Goal: Contribute content: Contribute content

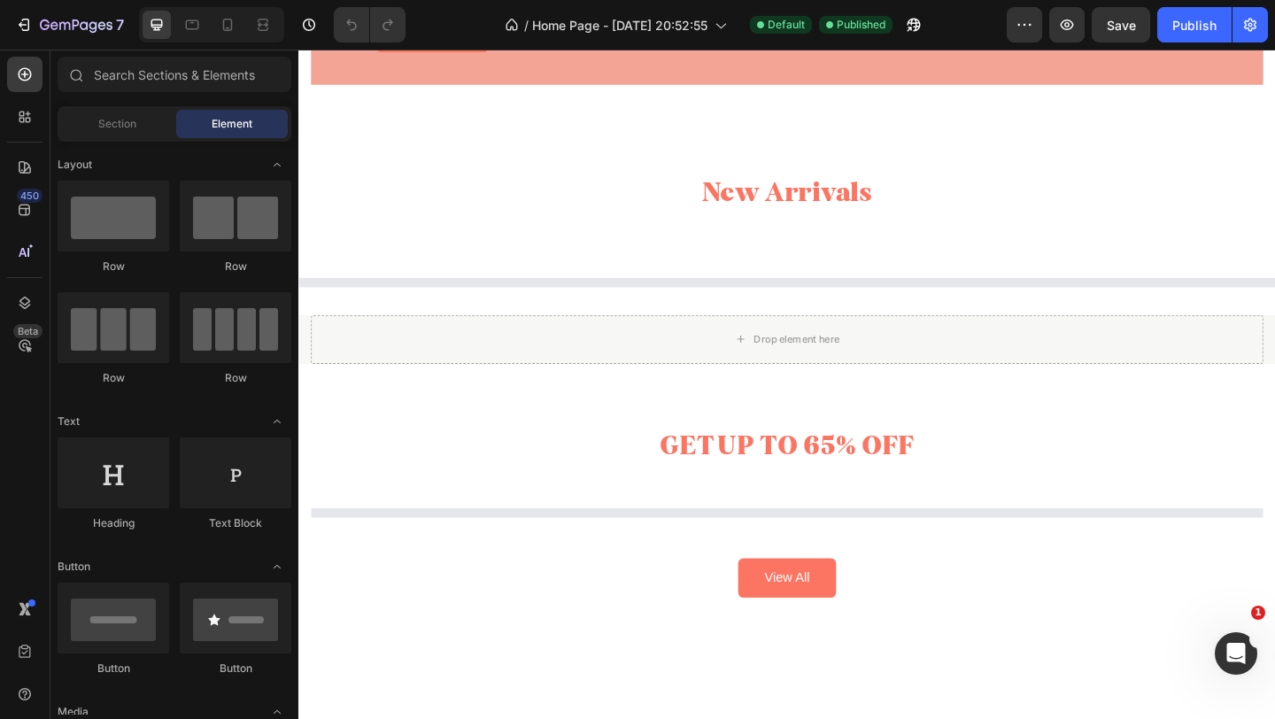
scroll to position [1582, 0]
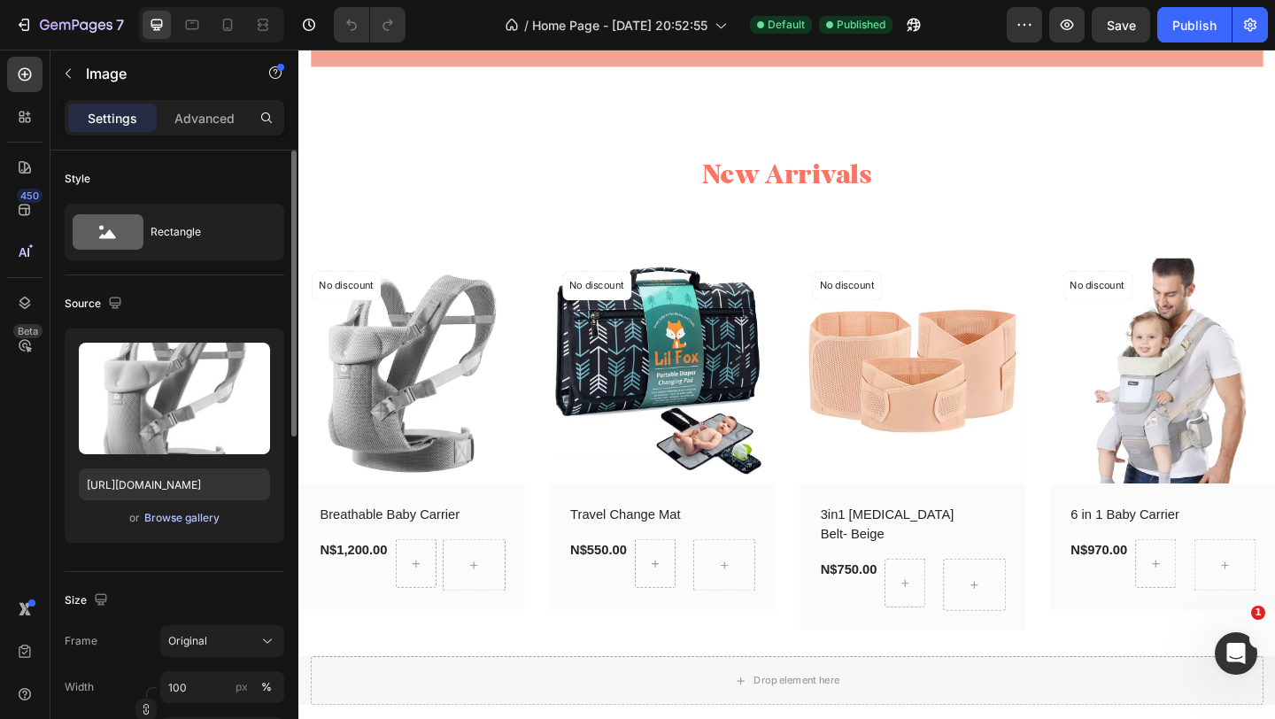
click at [162, 519] on div "Browse gallery" at bounding box center [181, 518] width 75 height 16
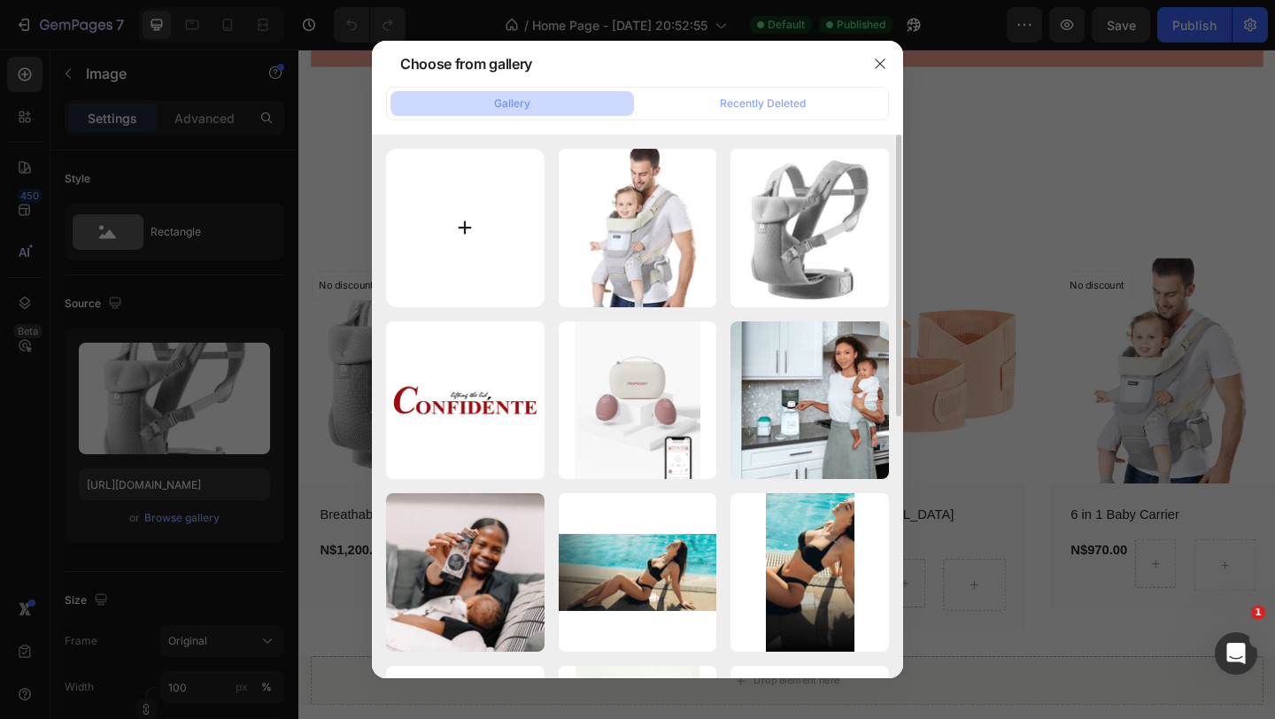
click at [460, 236] on input "file" at bounding box center [465, 228] width 159 height 159
type input "C:\fakepath\White Pink Modern New Moisturizer With Spf Amazon Product Image.png"
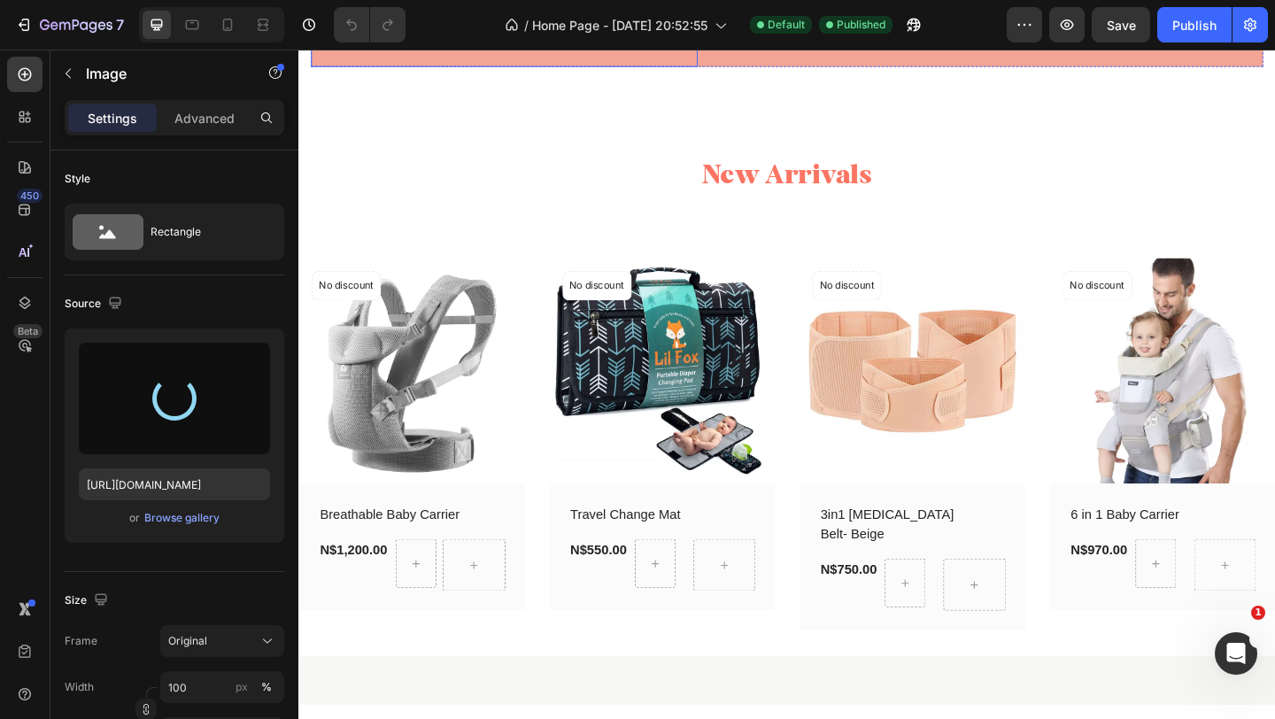
scroll to position [1343, 0]
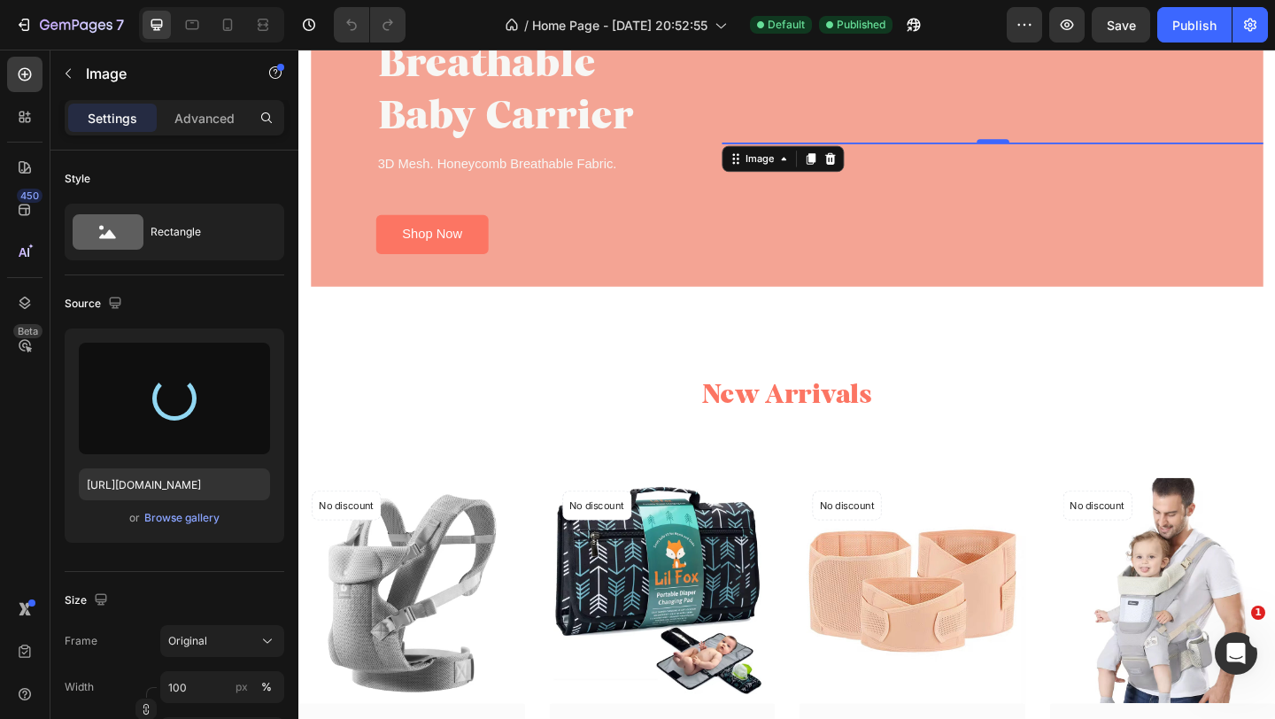
type input "[URL][DOMAIN_NAME]"
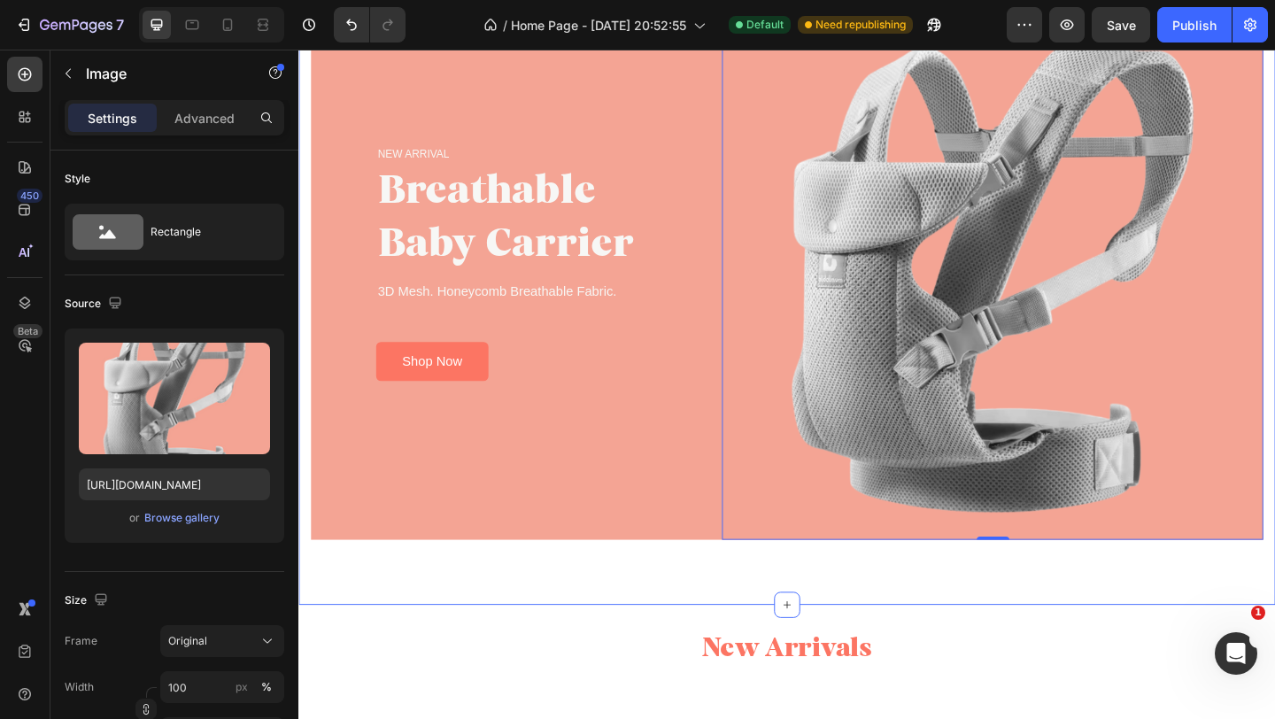
click at [582, 638] on div "NEW ARRIVAL Text block Breathable Baby Carrier Heading 3D Mesh. Honeycomb Breat…" at bounding box center [829, 288] width 1063 height 731
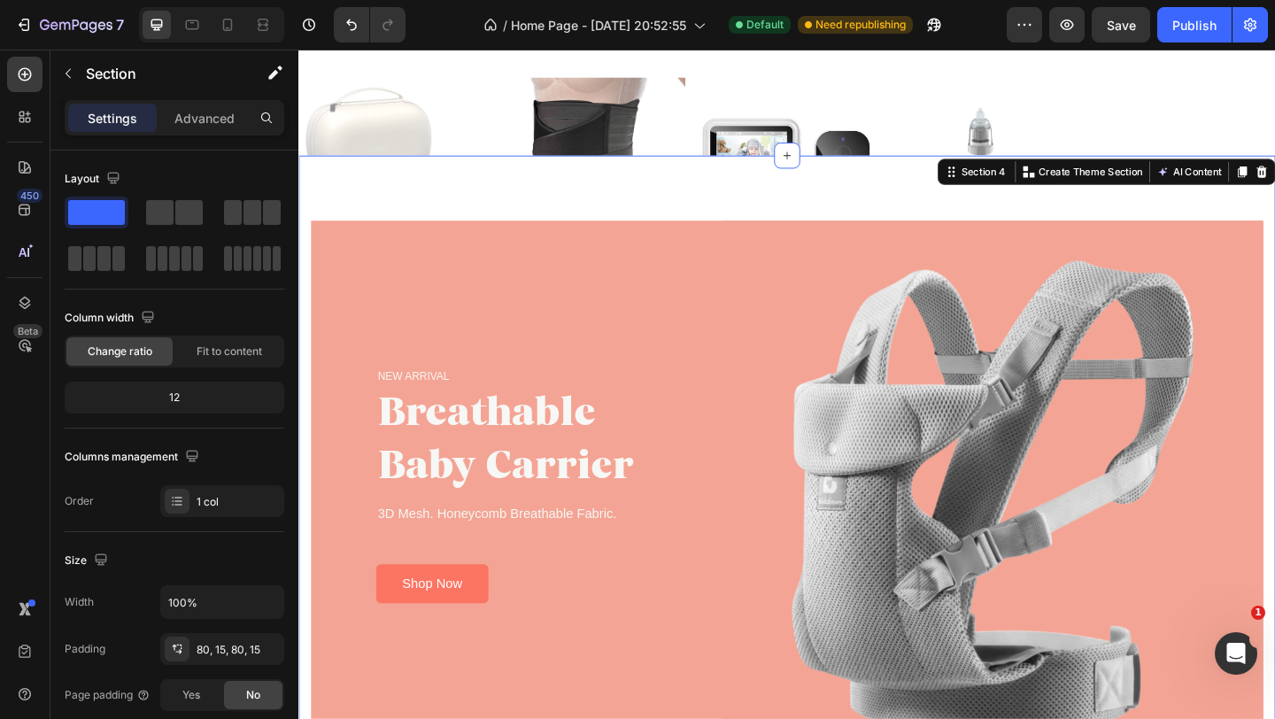
scroll to position [816, 0]
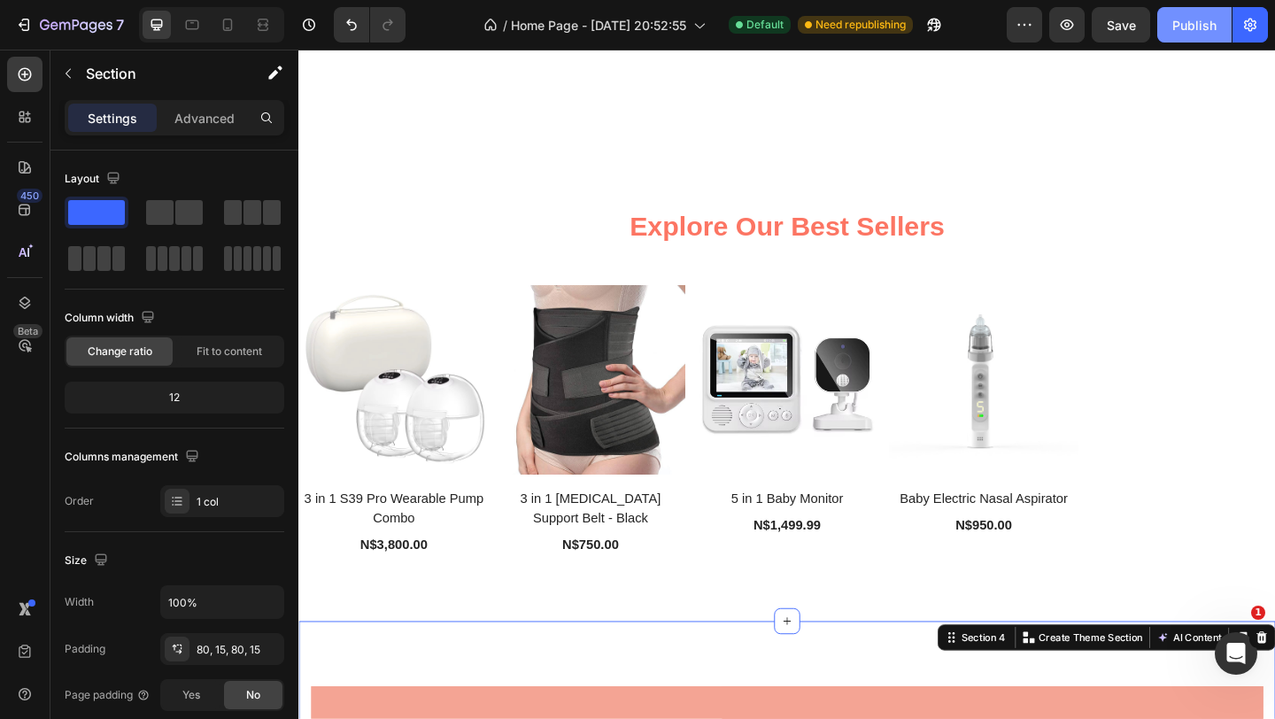
click at [1196, 25] on div "Publish" at bounding box center [1194, 25] width 44 height 19
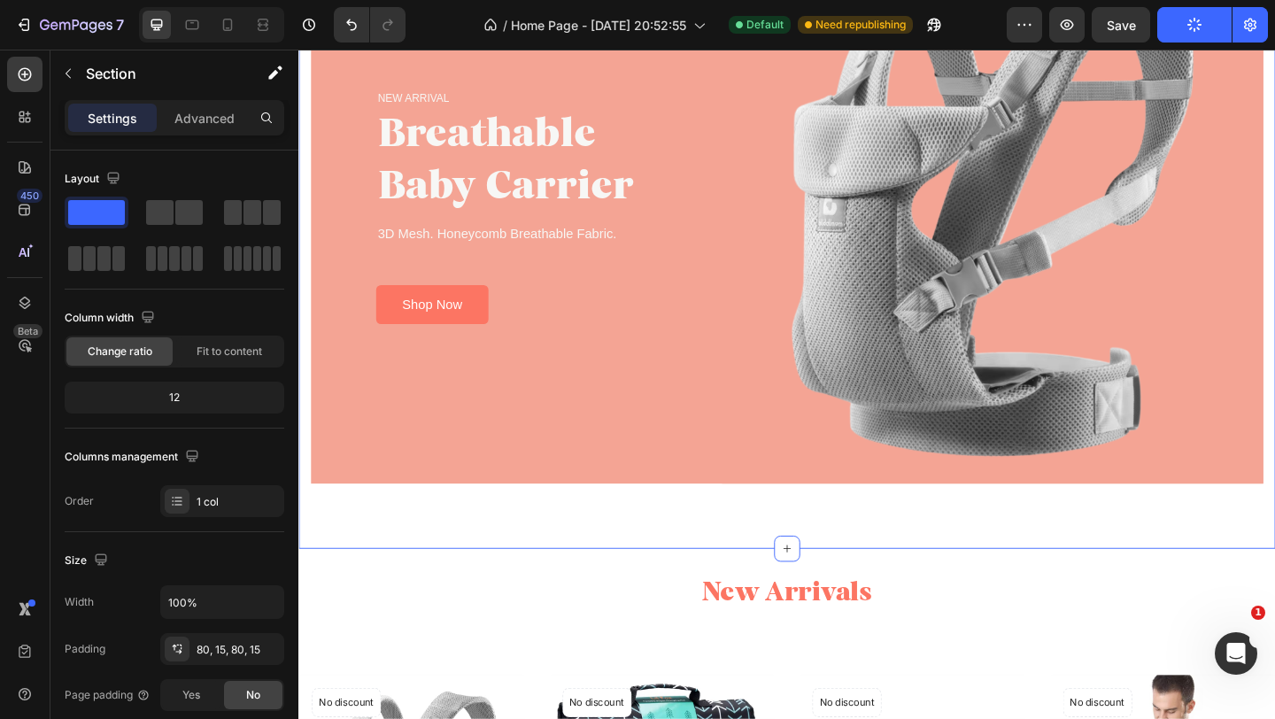
scroll to position [1692, 0]
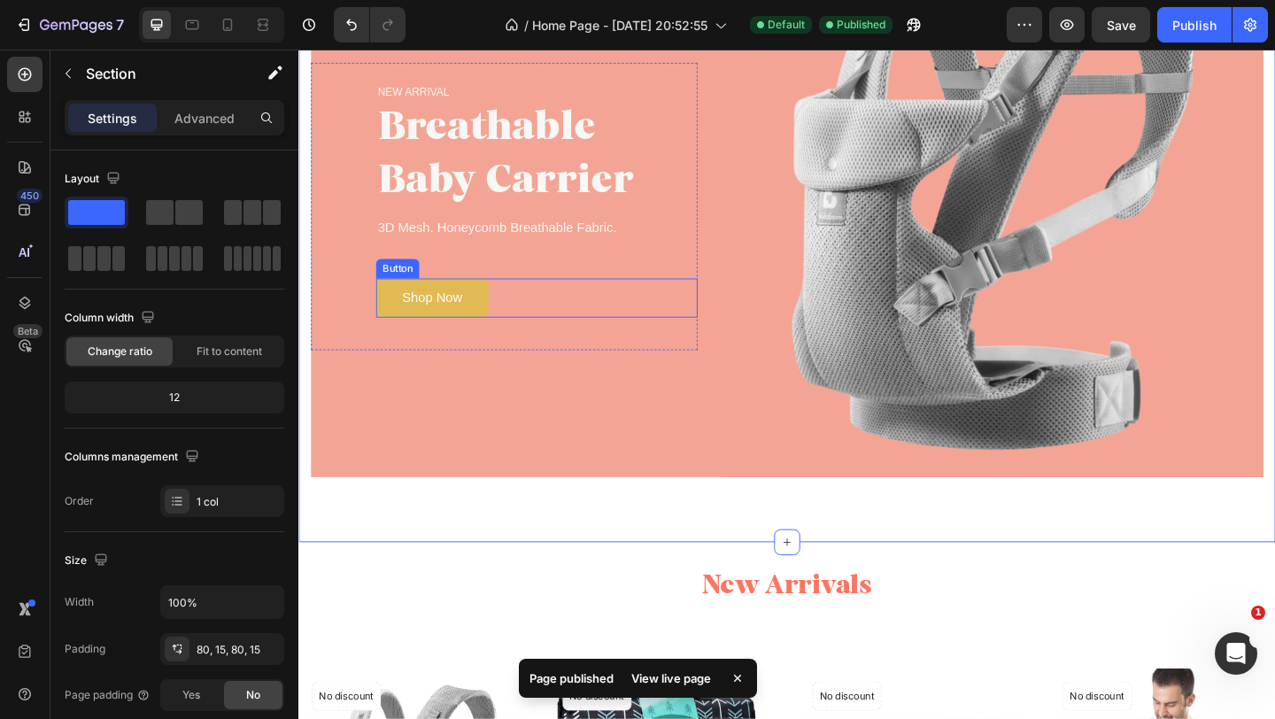
click at [494, 324] on link "Shop Now" at bounding box center [444, 319] width 122 height 43
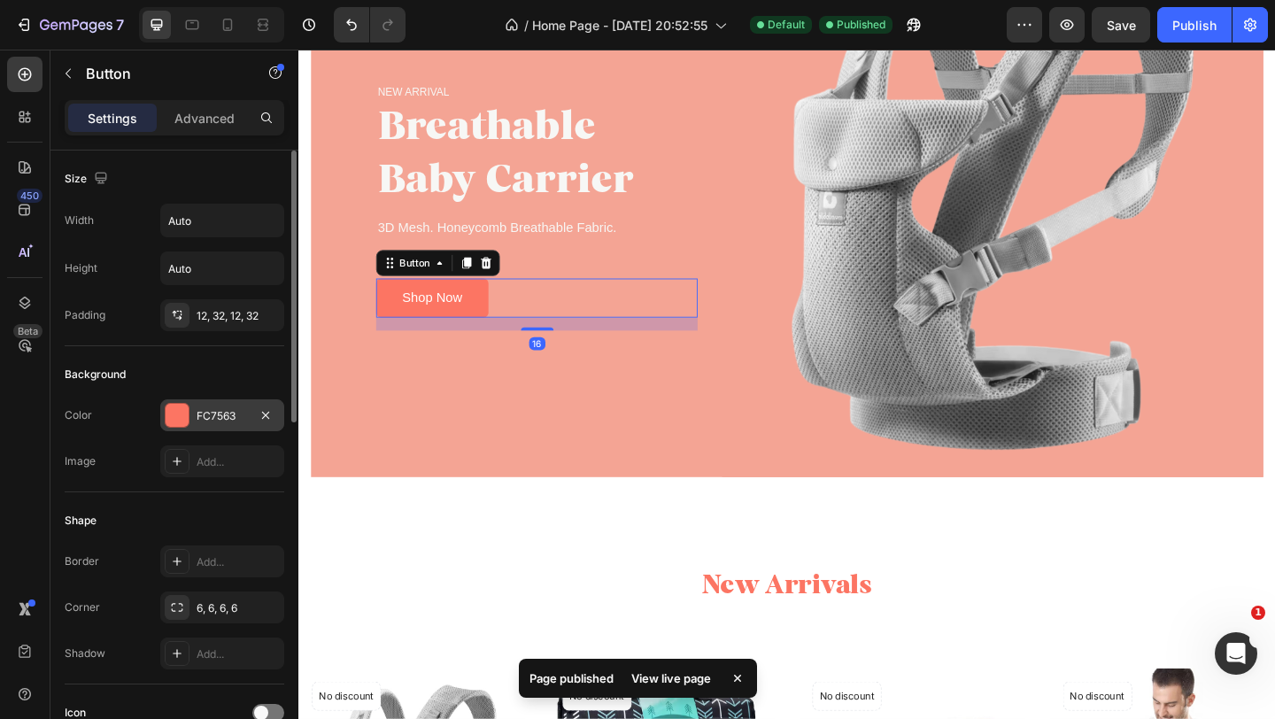
click at [221, 413] on div "FC7563" at bounding box center [222, 416] width 51 height 16
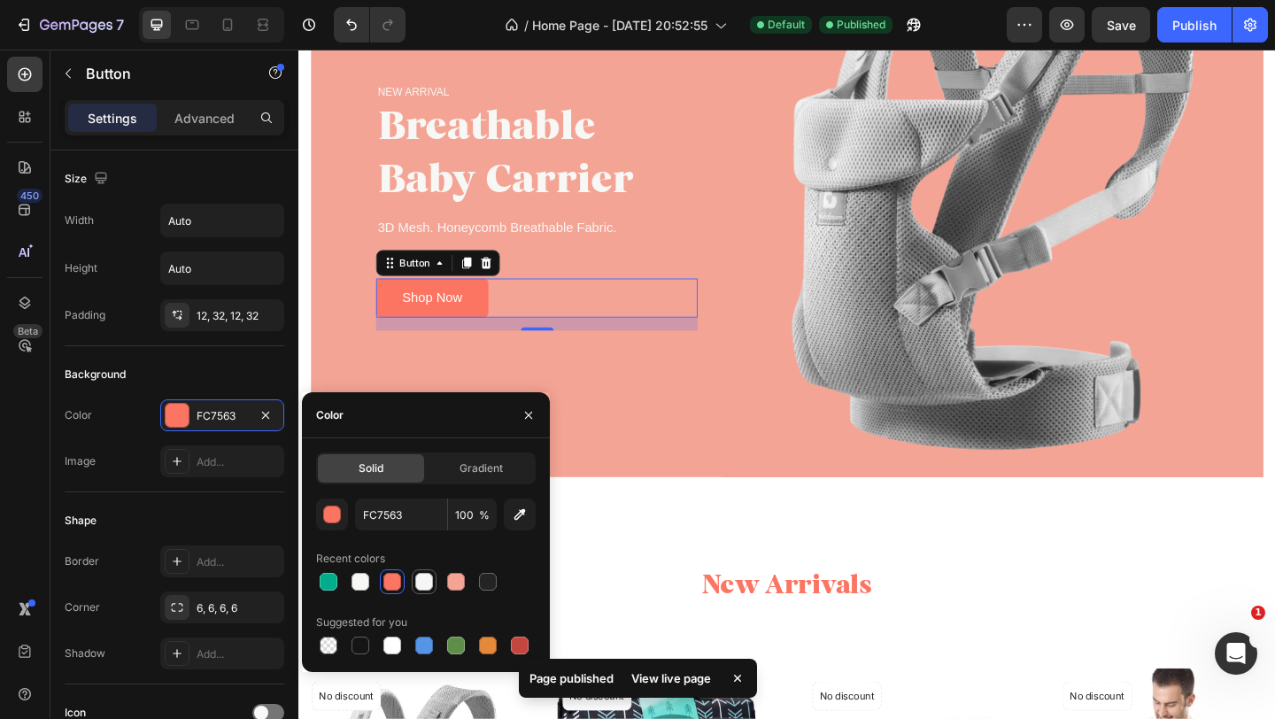
click at [433, 572] on div at bounding box center [424, 581] width 25 height 25
type input "F6F6F6"
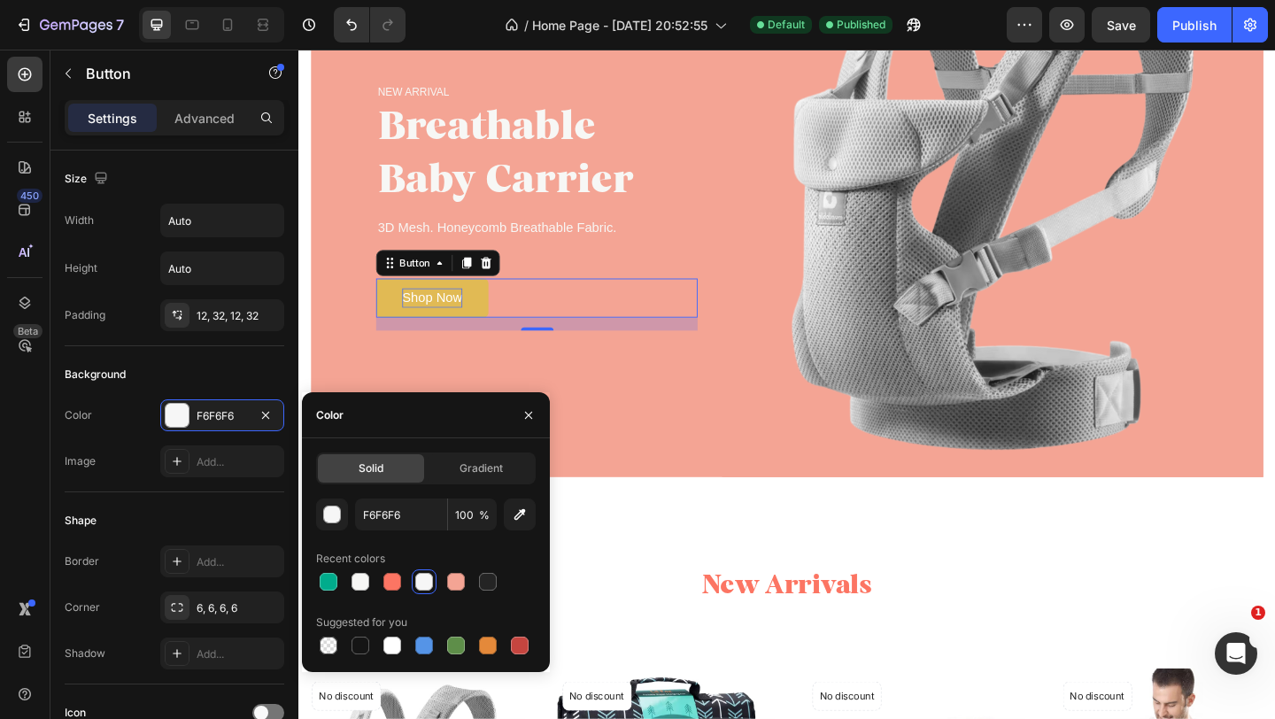
click at [438, 323] on div "Shop Now" at bounding box center [444, 319] width 66 height 21
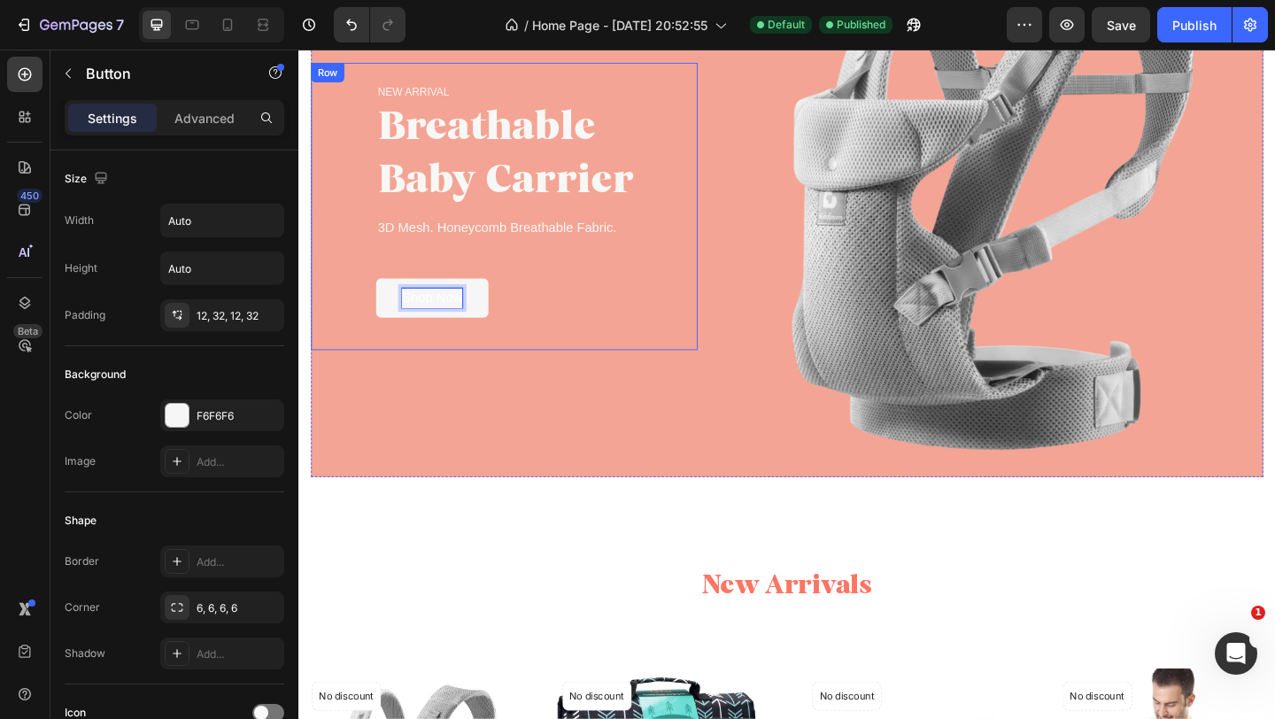
click at [488, 354] on div "Shop Now Button 16" at bounding box center [558, 326] width 350 height 57
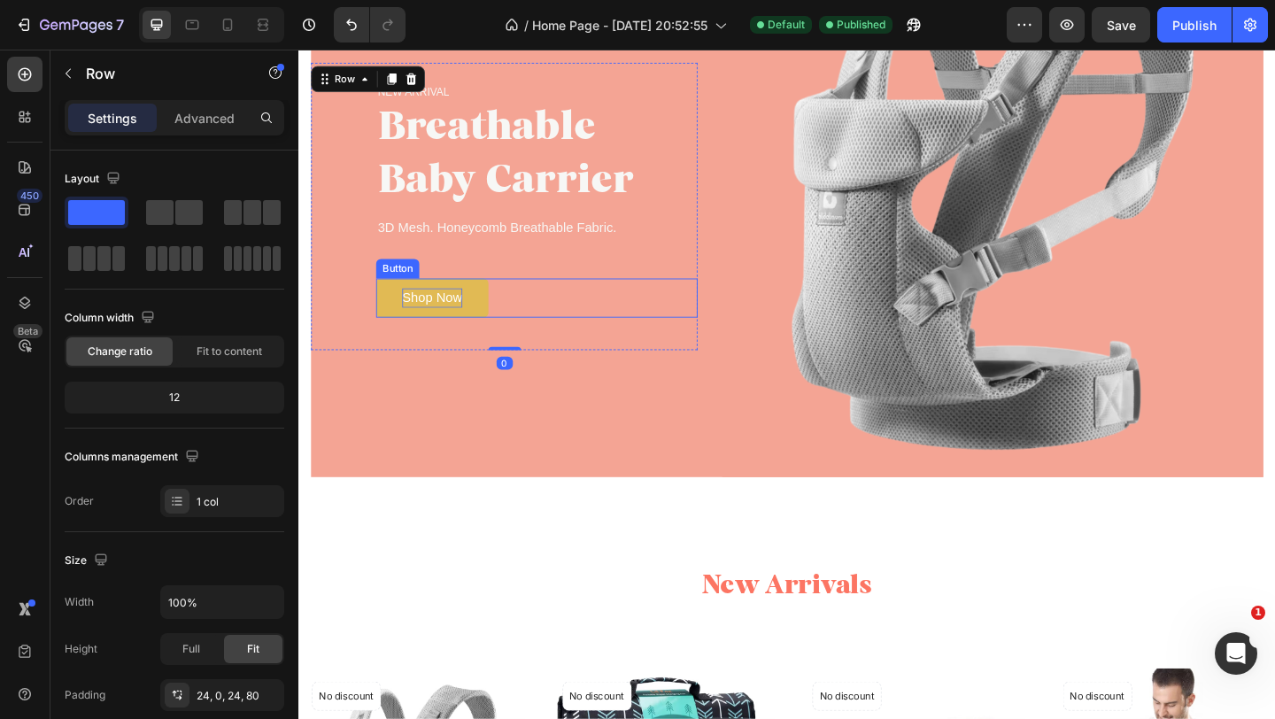
click at [468, 323] on p "Shop Now" at bounding box center [444, 319] width 66 height 21
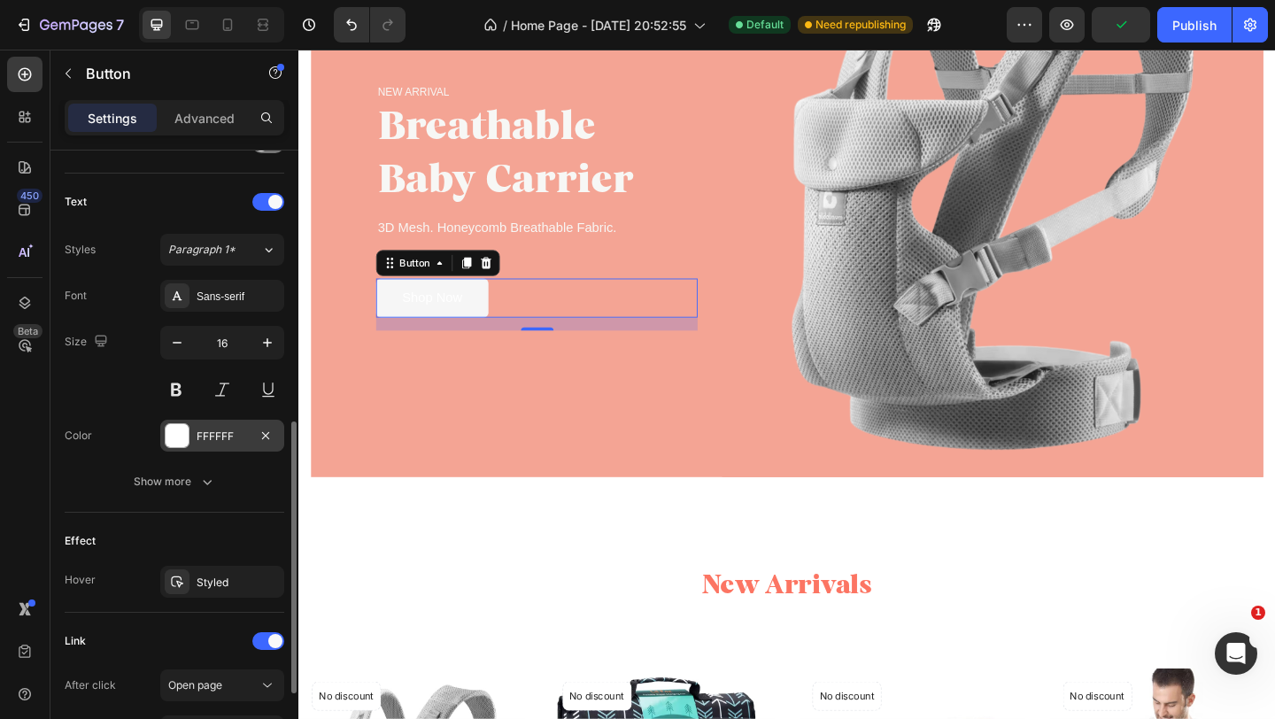
scroll to position [584, 0]
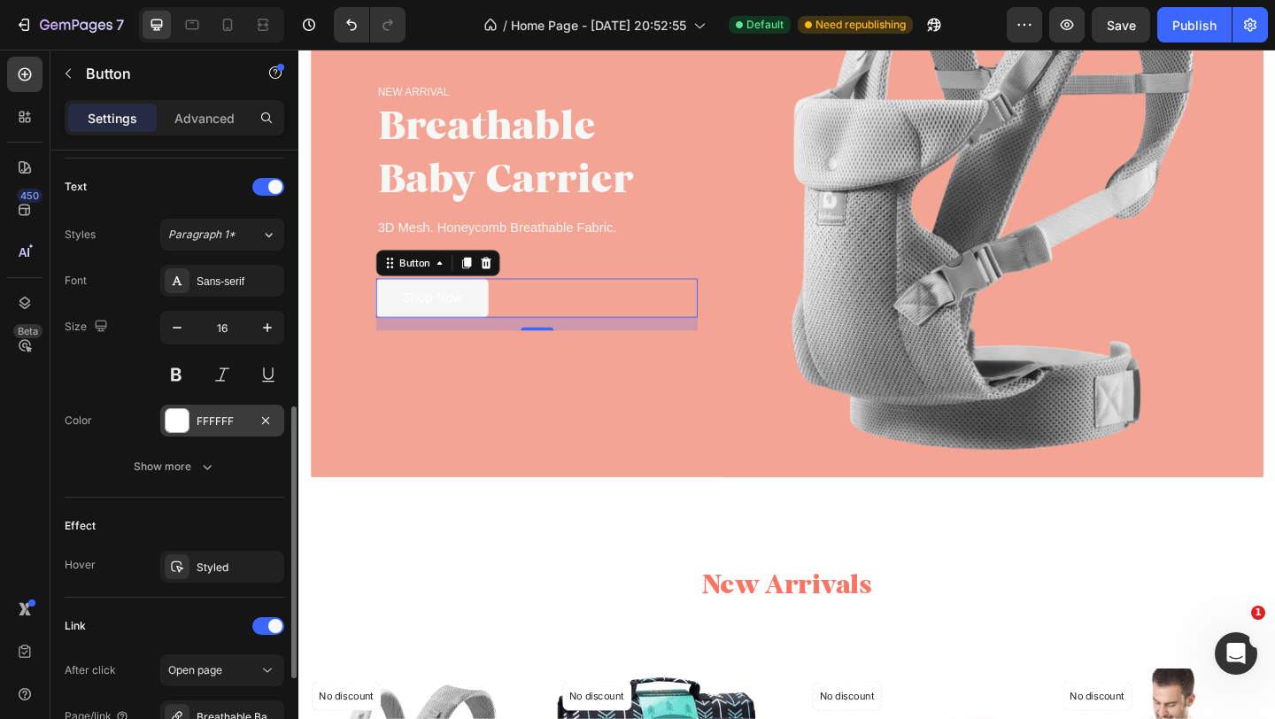
click at [198, 435] on div "FFFFFF" at bounding box center [222, 421] width 124 height 32
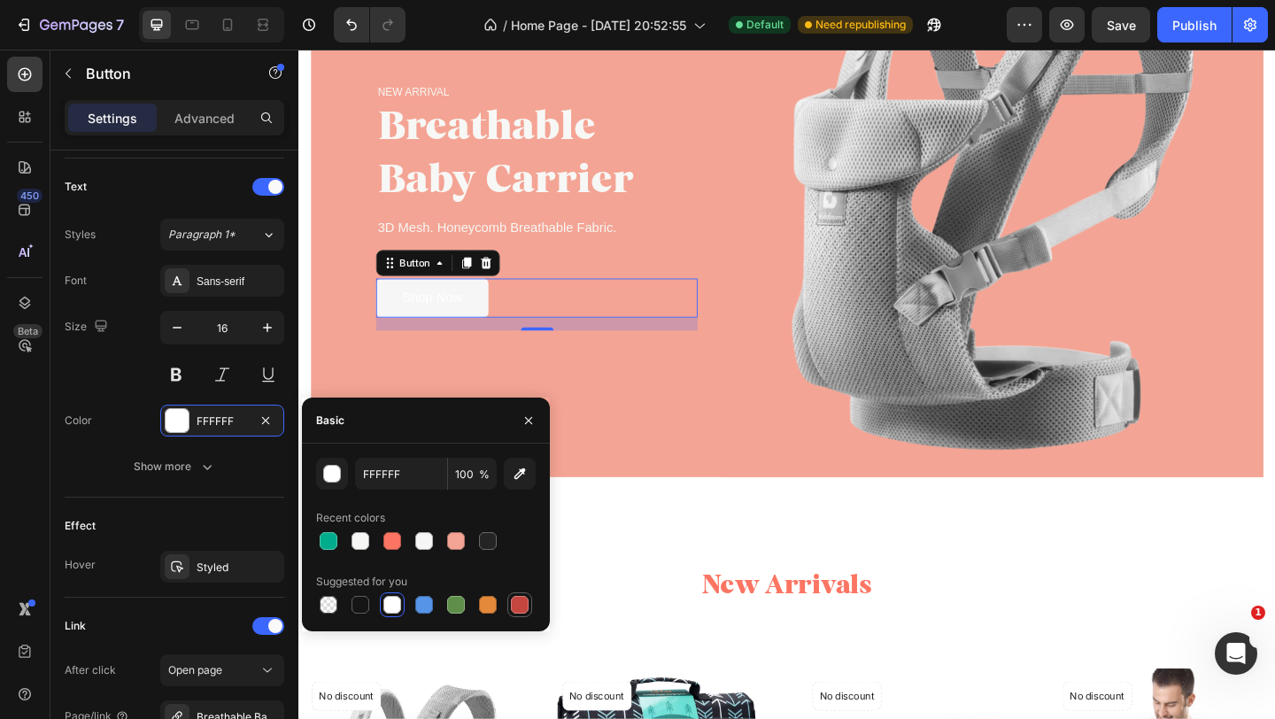
click at [511, 595] on div at bounding box center [519, 604] width 21 height 21
type input "C5453F"
click at [180, 377] on button at bounding box center [176, 375] width 32 height 32
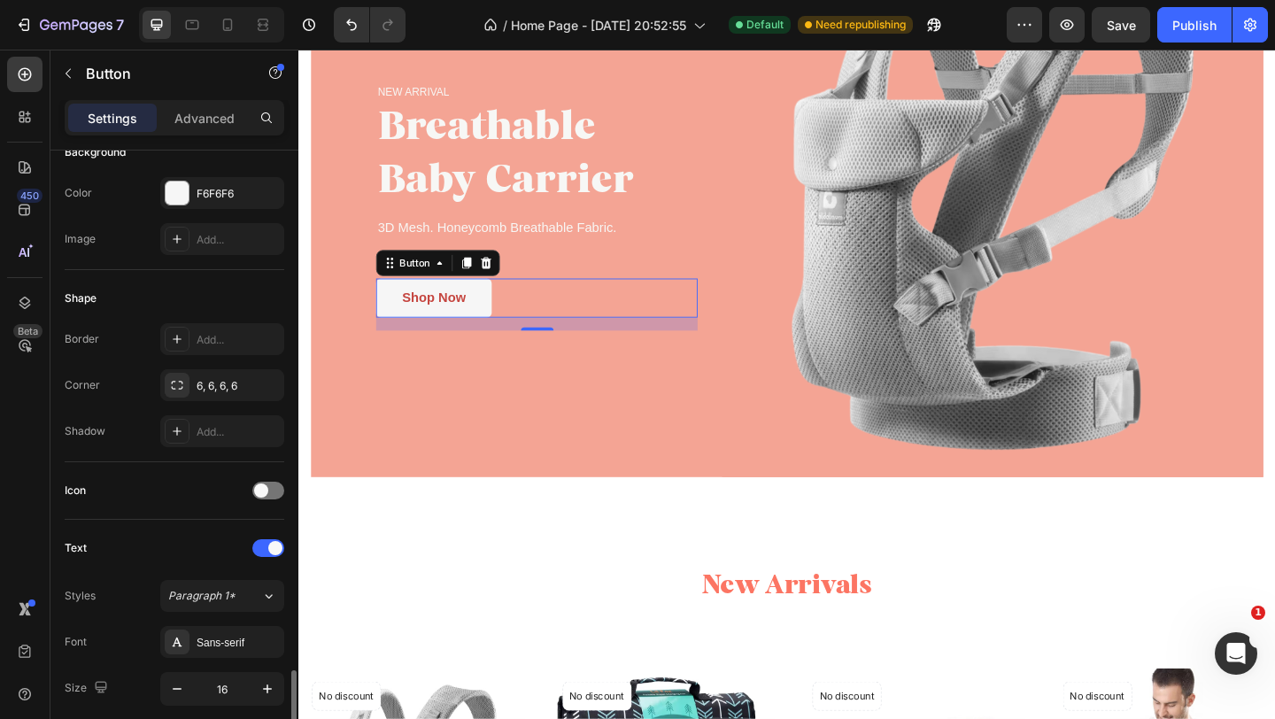
scroll to position [789, 0]
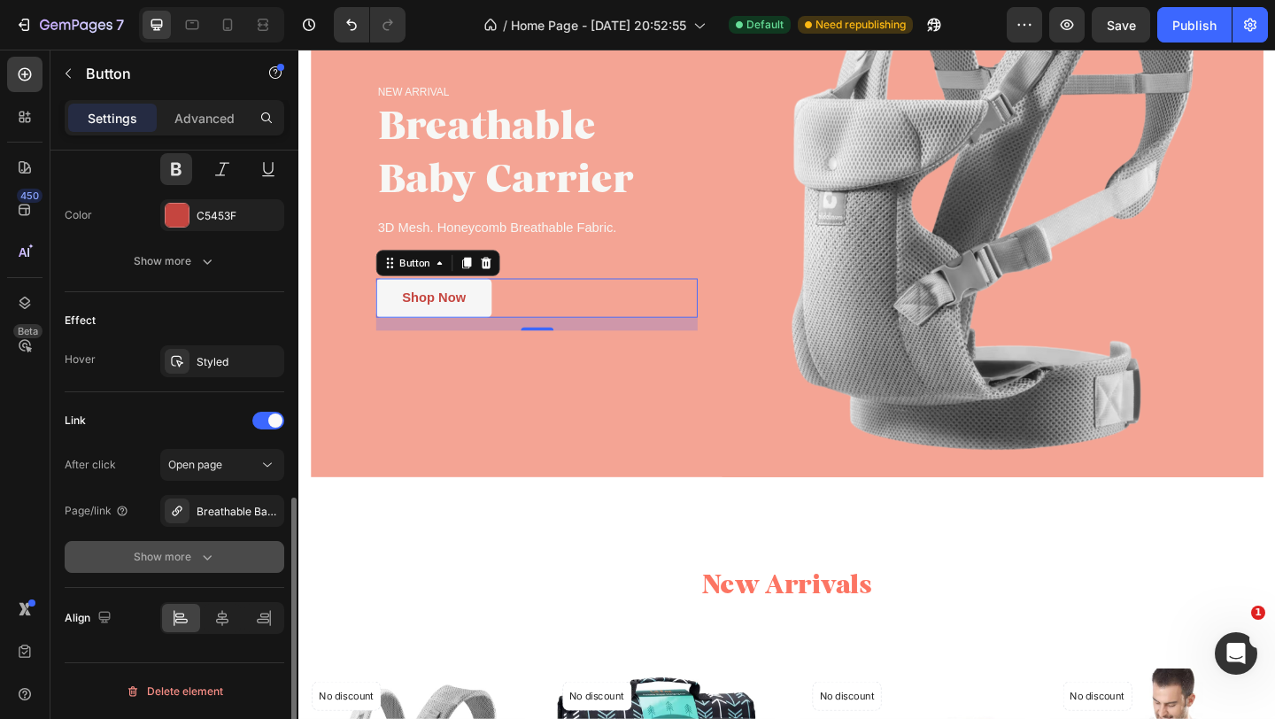
click at [193, 560] on div "Show more" at bounding box center [175, 557] width 82 height 18
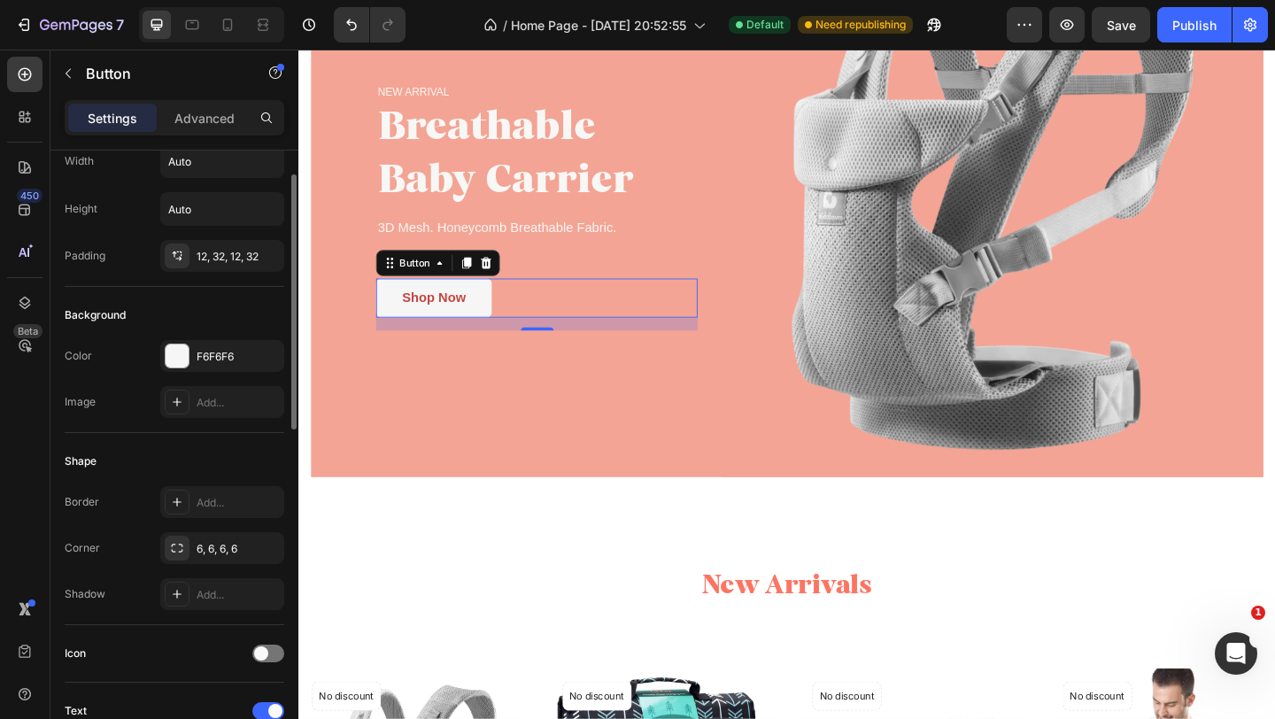
scroll to position [0, 0]
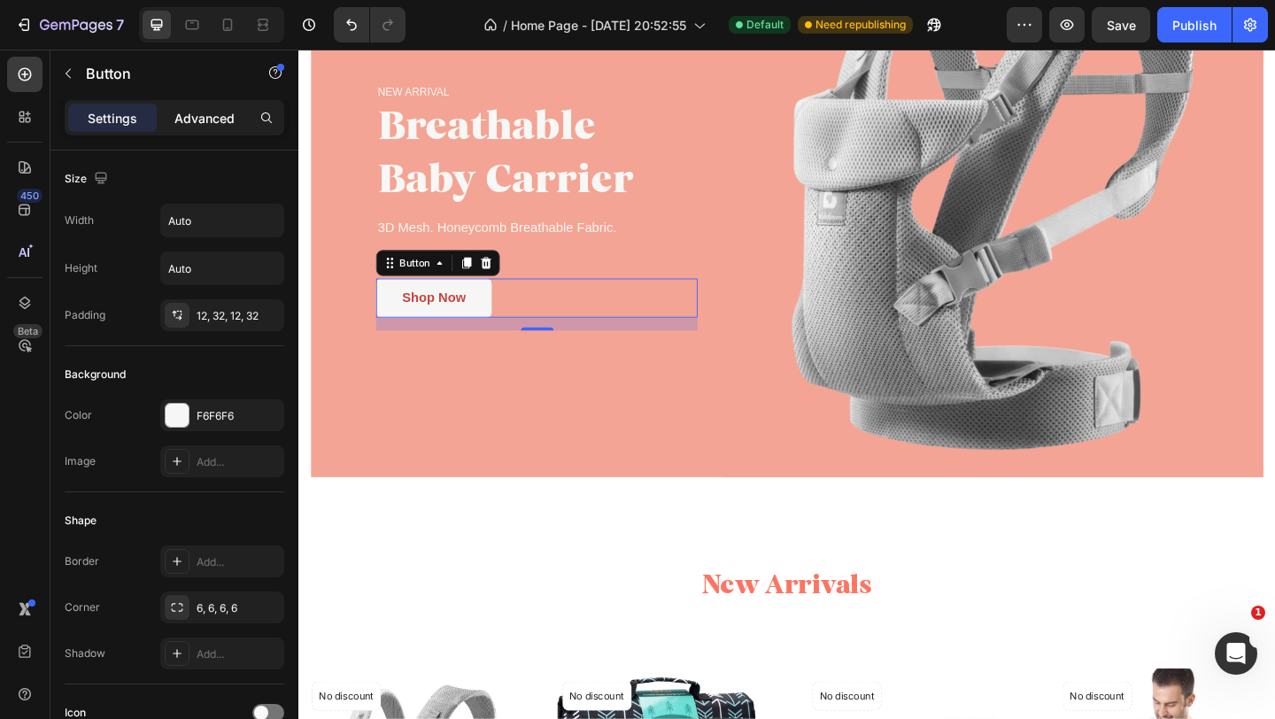
click at [206, 118] on p "Advanced" at bounding box center [204, 118] width 60 height 19
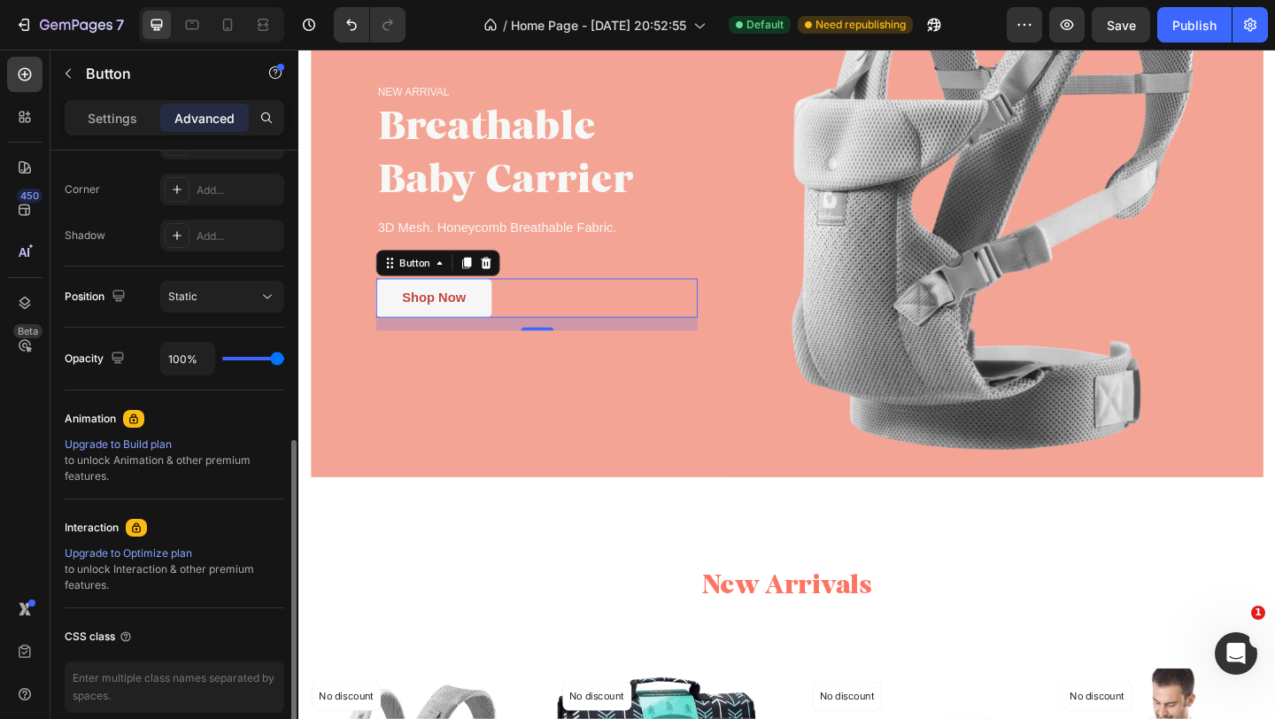
scroll to position [610, 0]
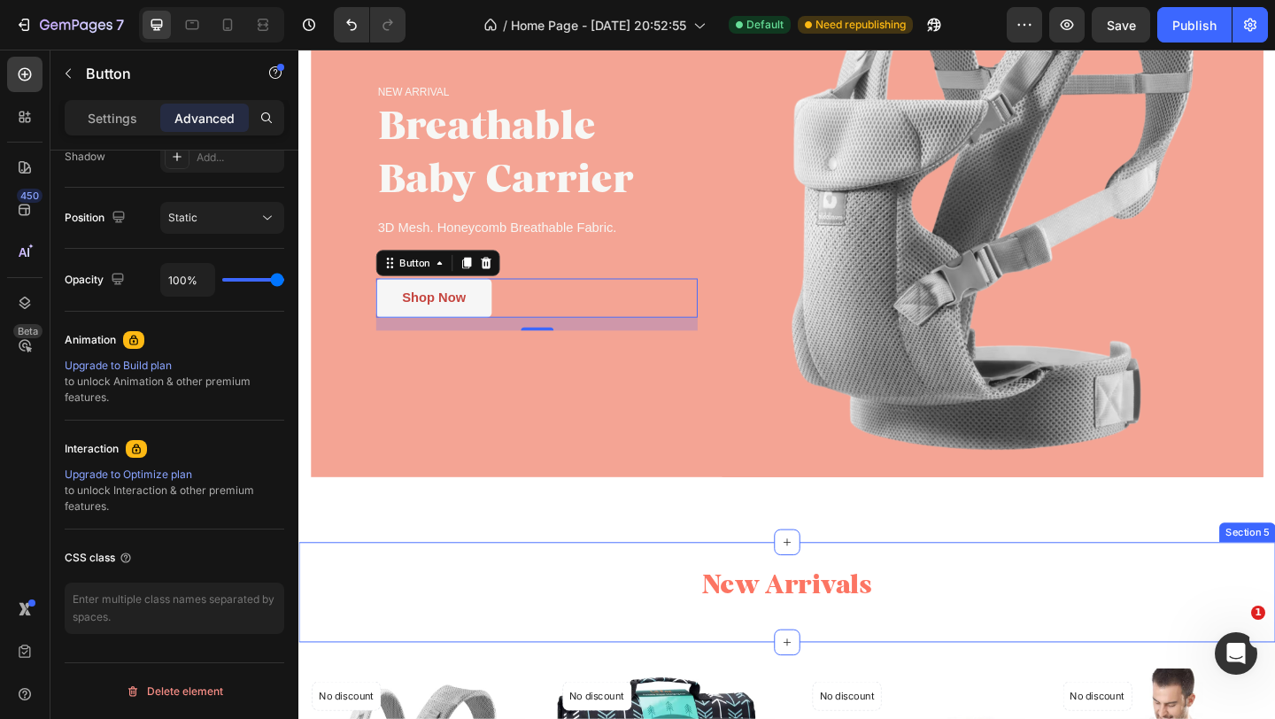
click at [444, 588] on div "New Arrivals Heading Section 5" at bounding box center [829, 639] width 1063 height 109
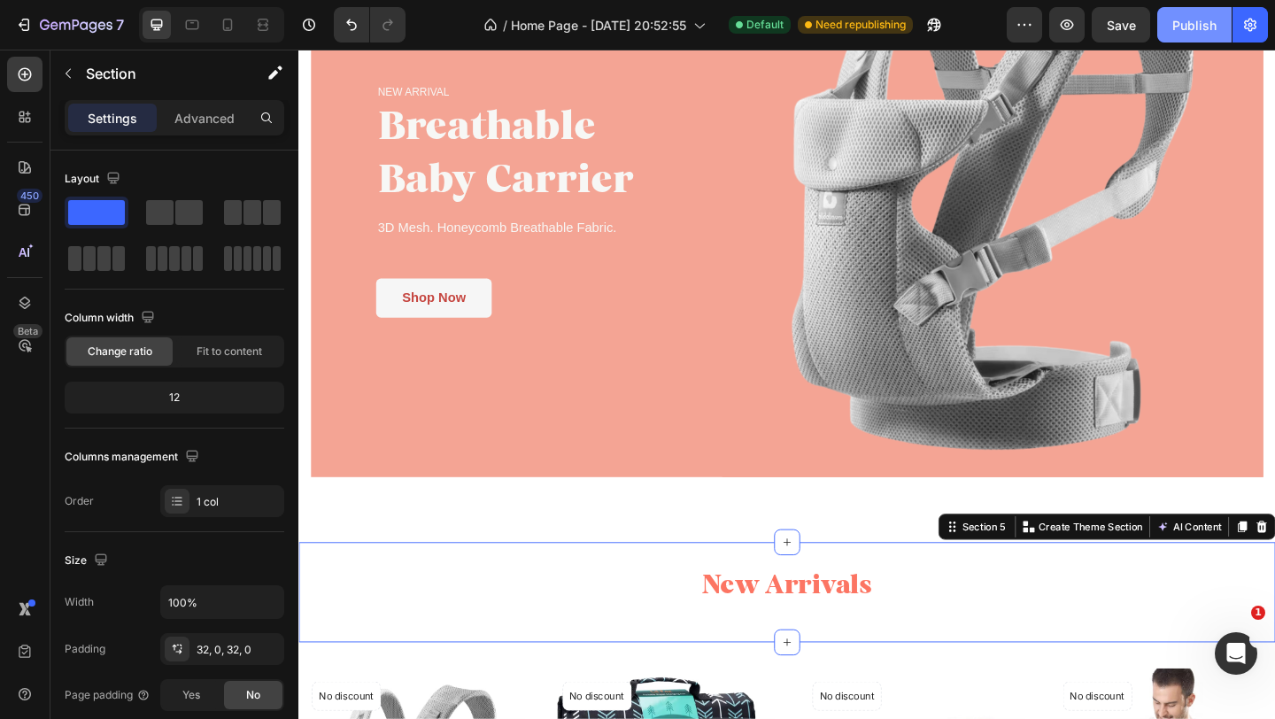
click at [1203, 21] on div "Publish" at bounding box center [1194, 25] width 44 height 19
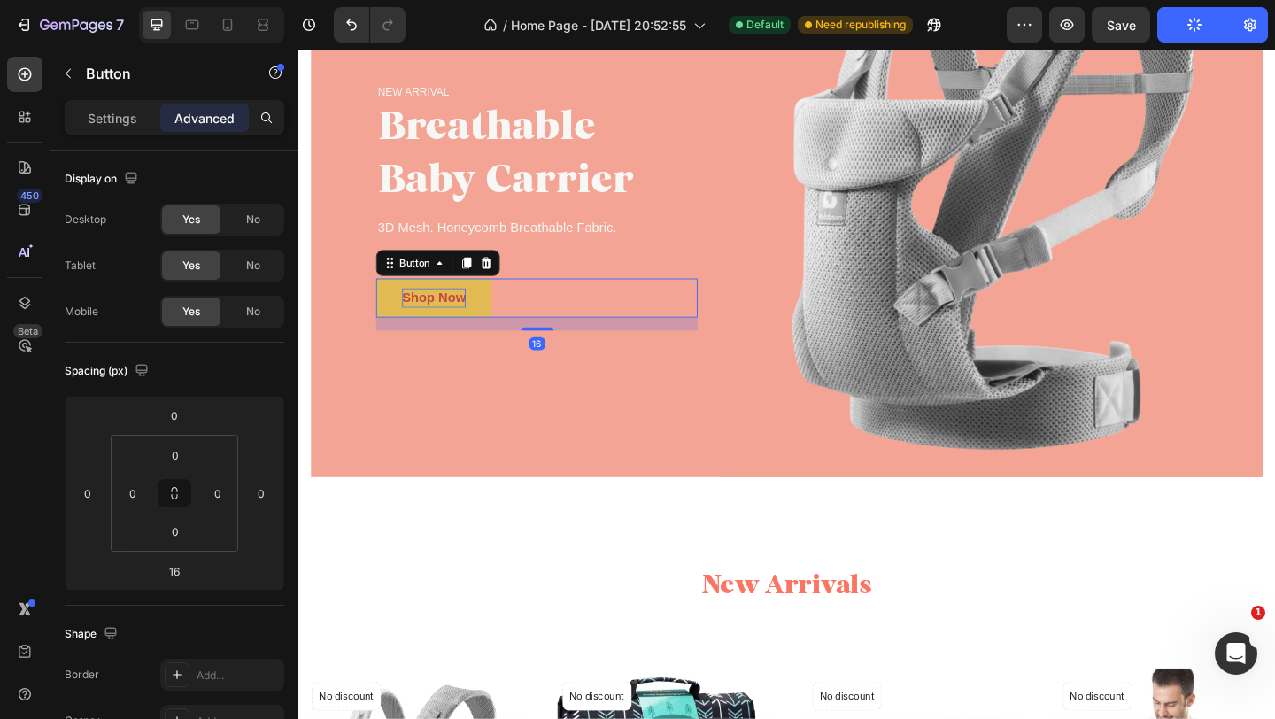
click at [469, 316] on p "Shop Now" at bounding box center [445, 319] width 69 height 21
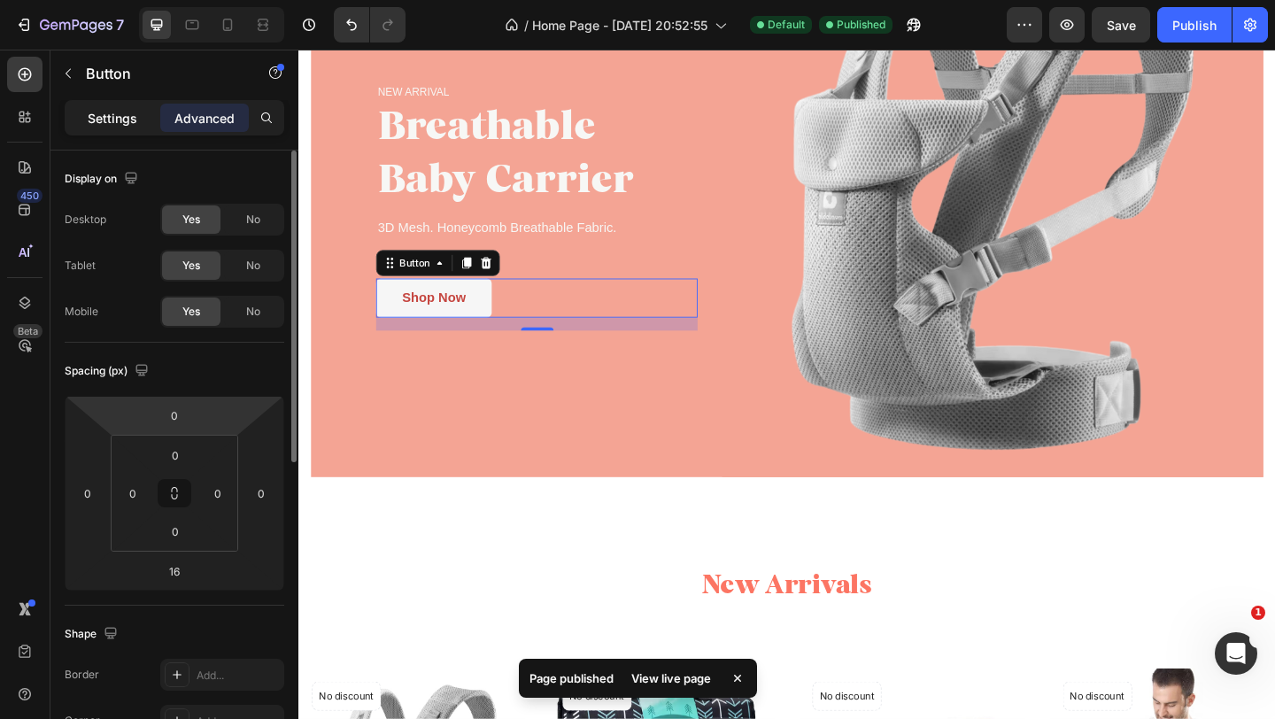
click at [118, 118] on p "Settings" at bounding box center [113, 118] width 50 height 19
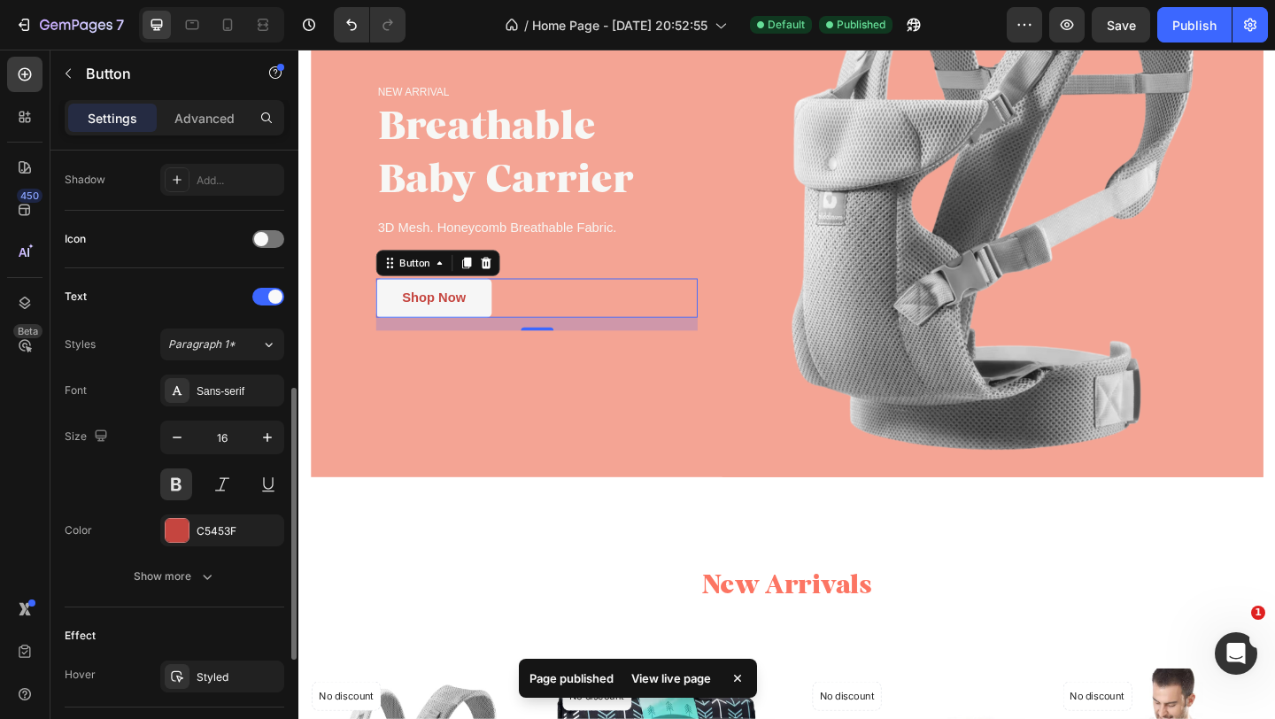
scroll to position [494, 0]
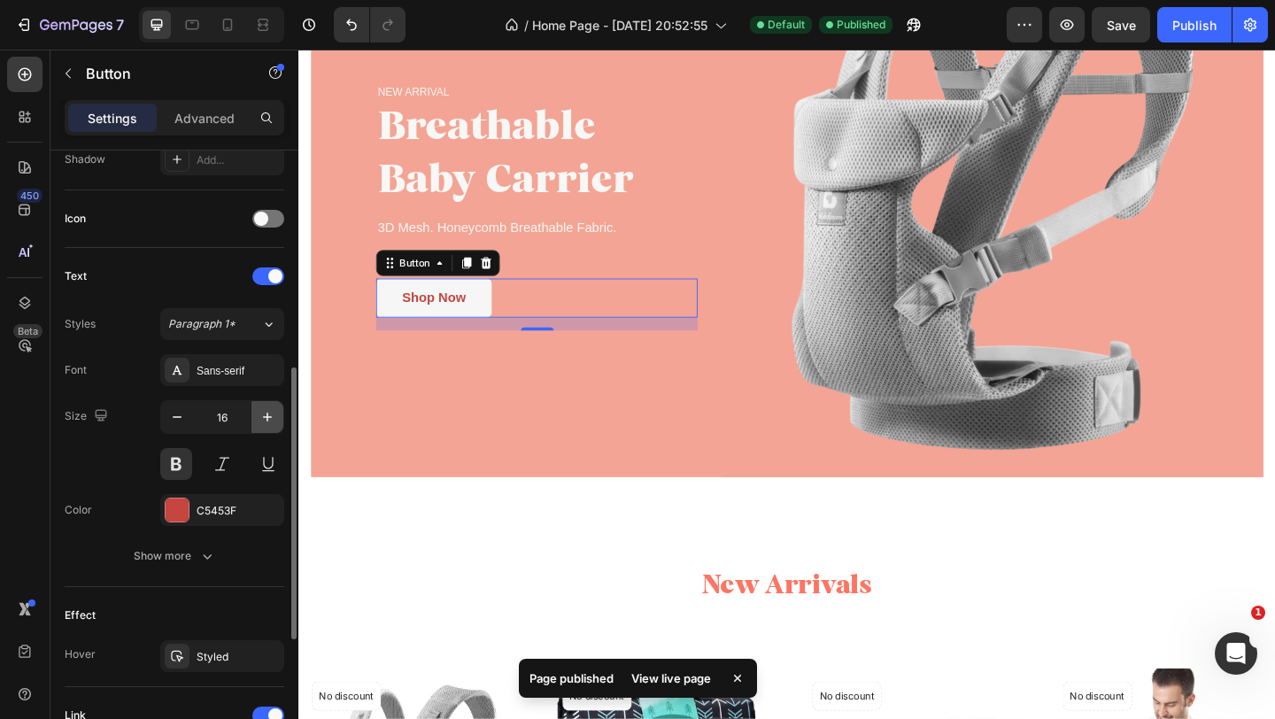
click at [268, 418] on icon "button" at bounding box center [268, 417] width 18 height 18
click at [267, 418] on icon "button" at bounding box center [268, 417] width 18 height 18
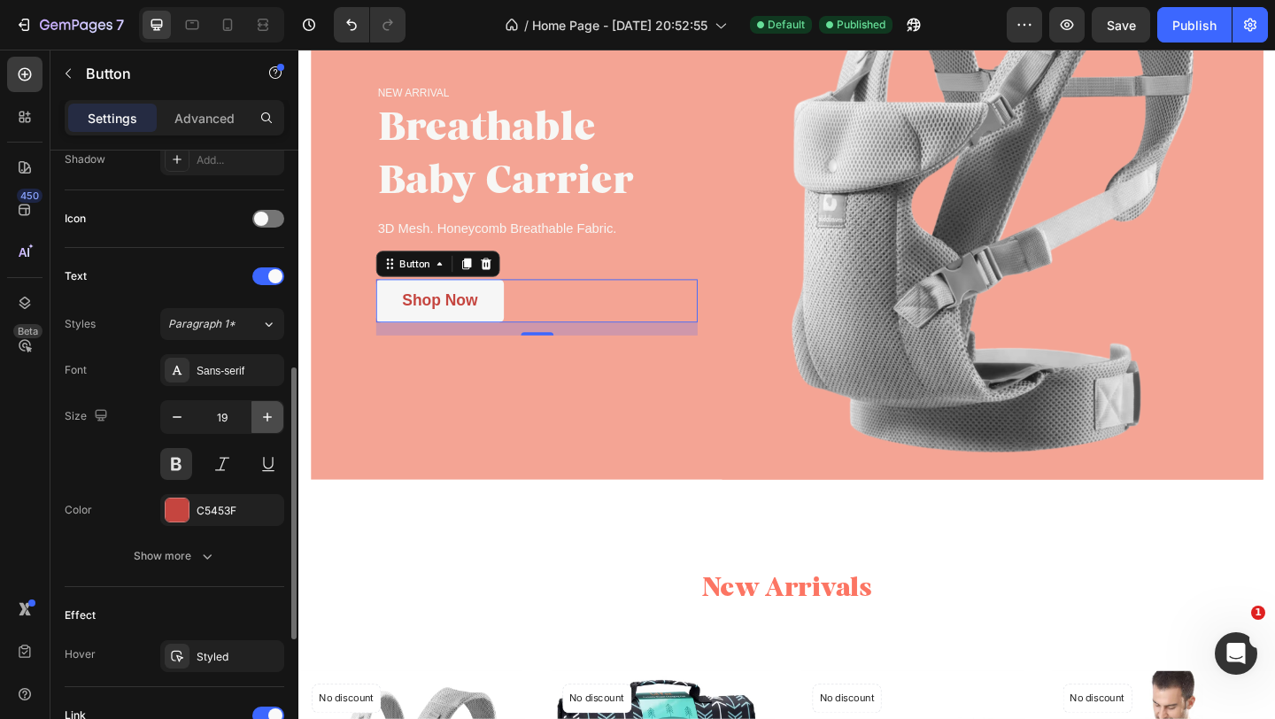
click at [267, 418] on icon "button" at bounding box center [268, 417] width 18 height 18
type input "22"
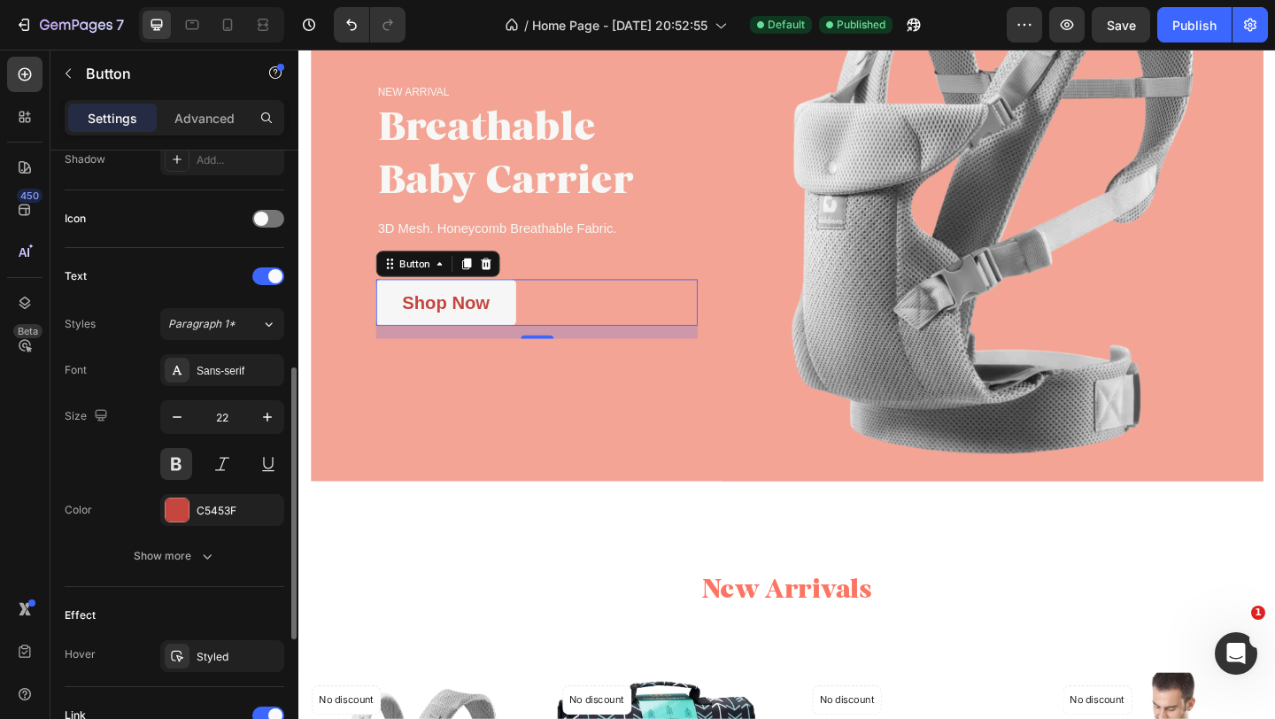
click at [251, 493] on div "Font Sans-serif Size 22 Color C5453F Show more" at bounding box center [175, 463] width 220 height 218
click at [242, 515] on div "C5453F" at bounding box center [222, 511] width 51 height 16
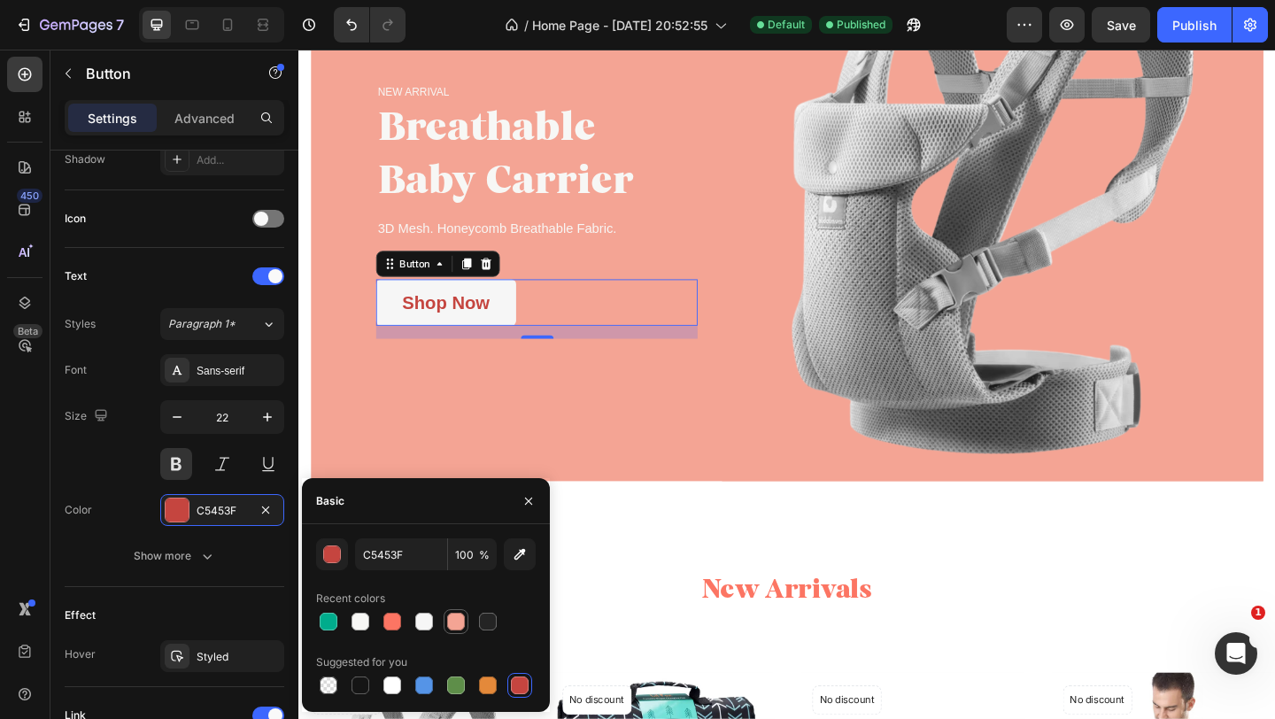
click at [455, 621] on div at bounding box center [456, 622] width 18 height 18
click at [394, 625] on div at bounding box center [392, 622] width 18 height 18
type input "FC7563"
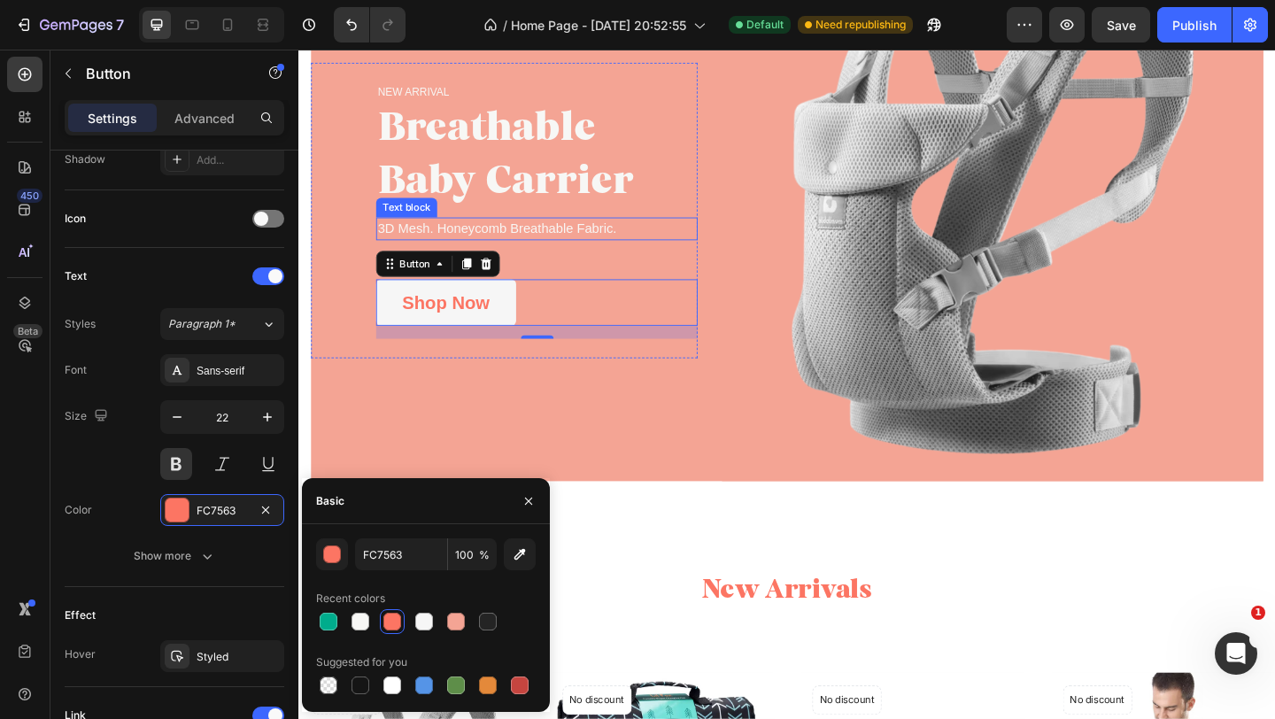
click at [606, 250] on p "3D Mesh. Honeycomb Breathable Fabric." at bounding box center [557, 244] width 346 height 21
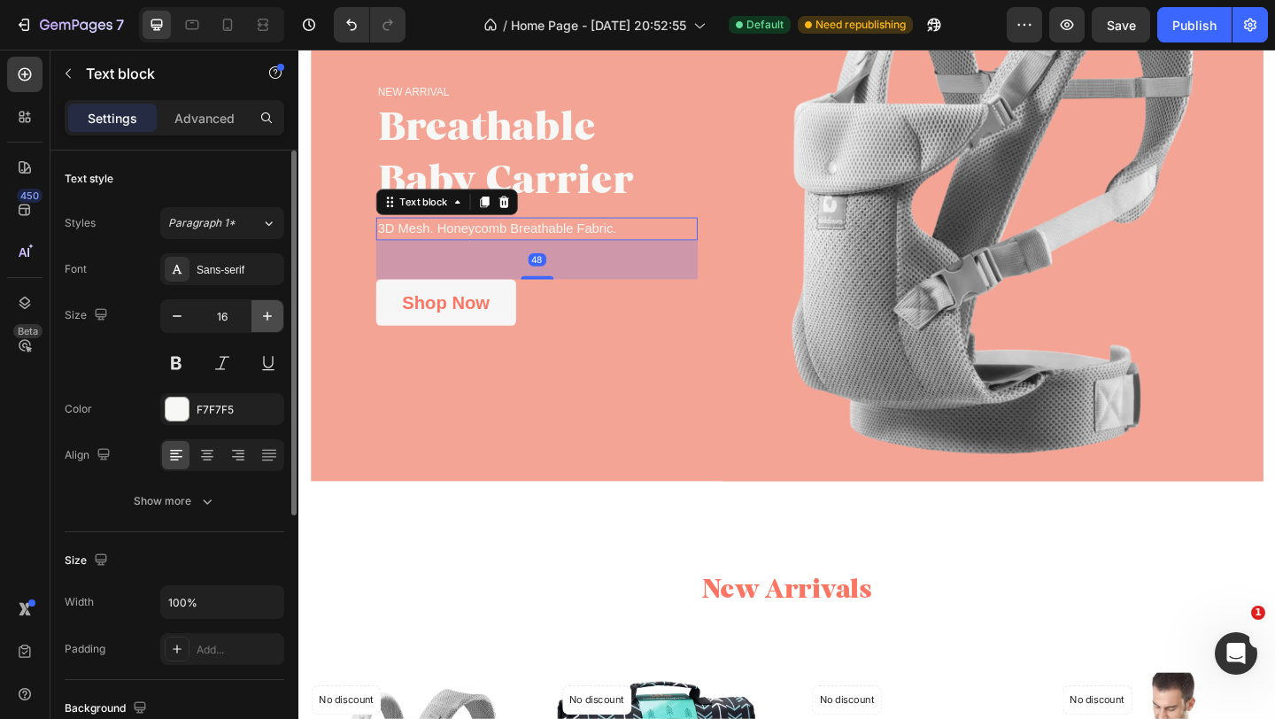
click at [264, 323] on icon "button" at bounding box center [268, 316] width 18 height 18
click at [264, 322] on icon "button" at bounding box center [268, 316] width 18 height 18
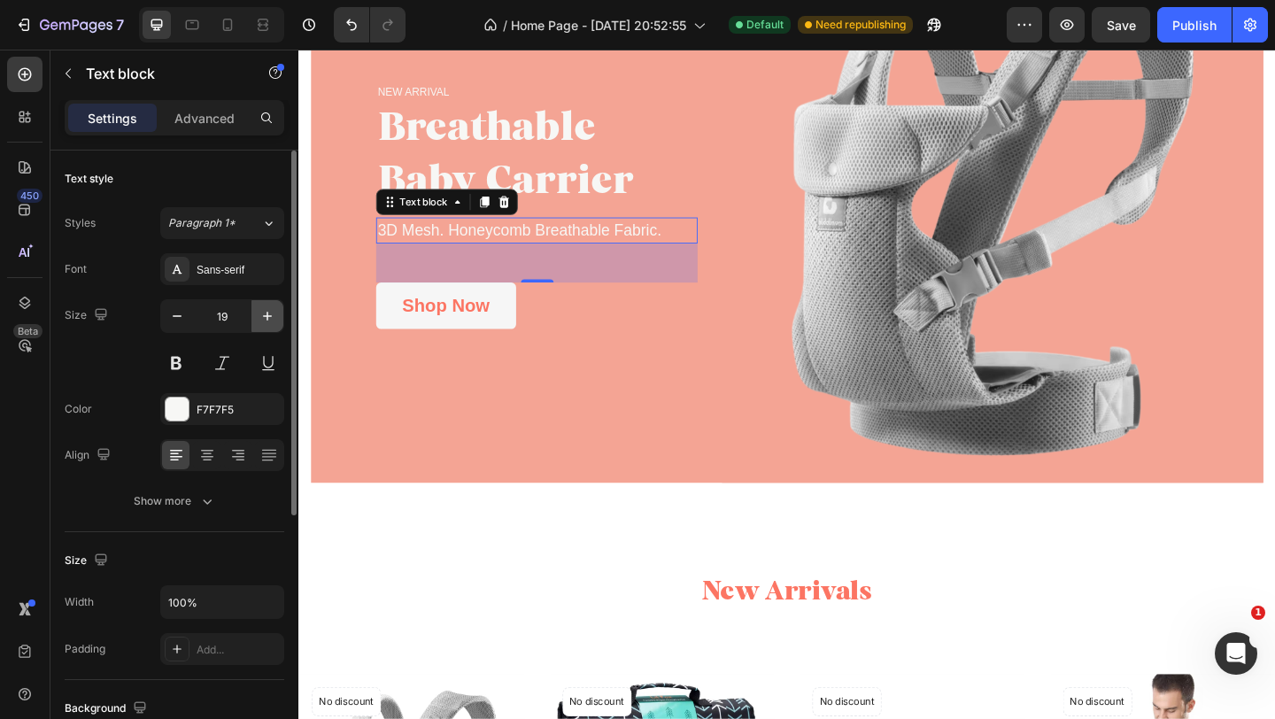
type input "20"
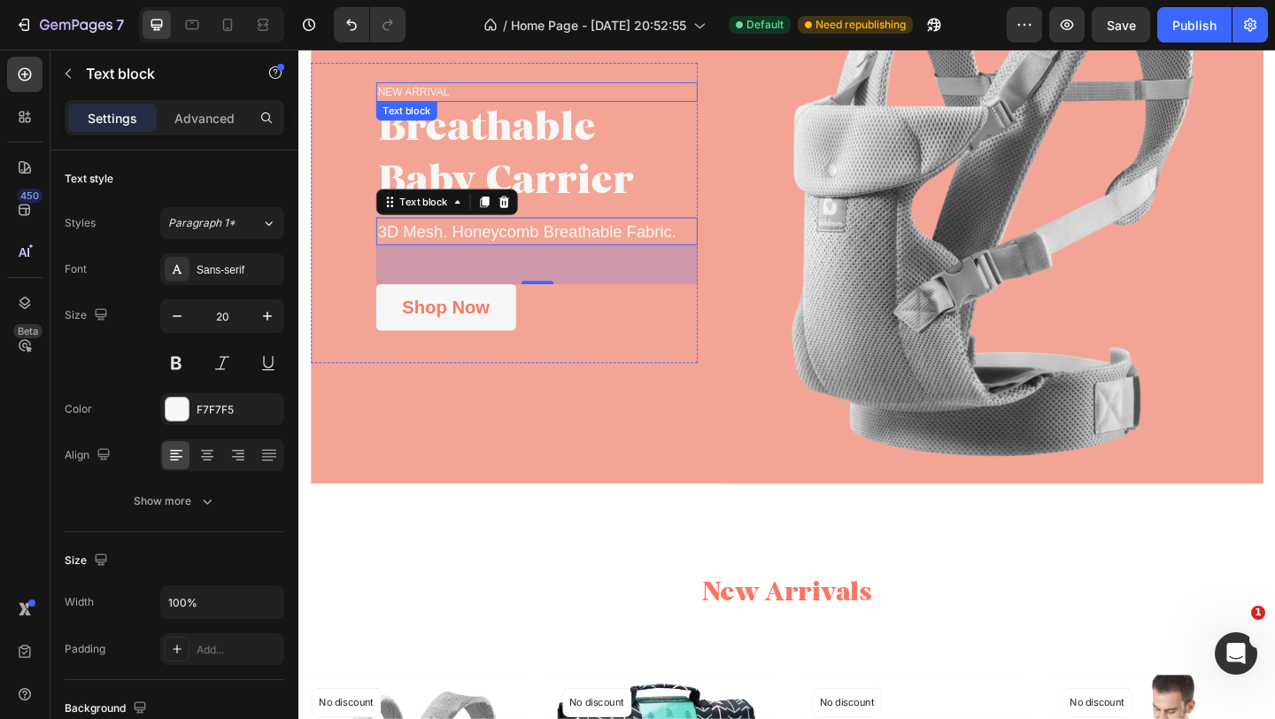
click at [411, 96] on p "NEW ARRIVAL" at bounding box center [557, 96] width 346 height 18
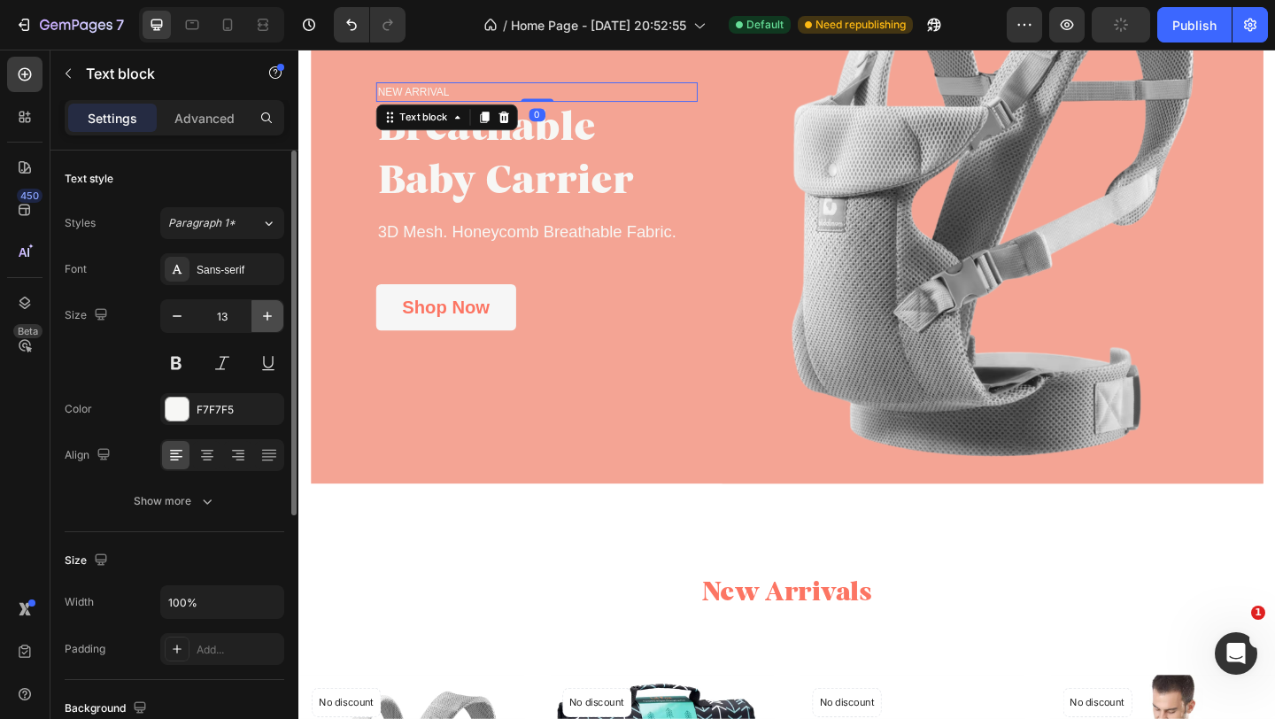
click at [270, 314] on icon "button" at bounding box center [268, 316] width 18 height 18
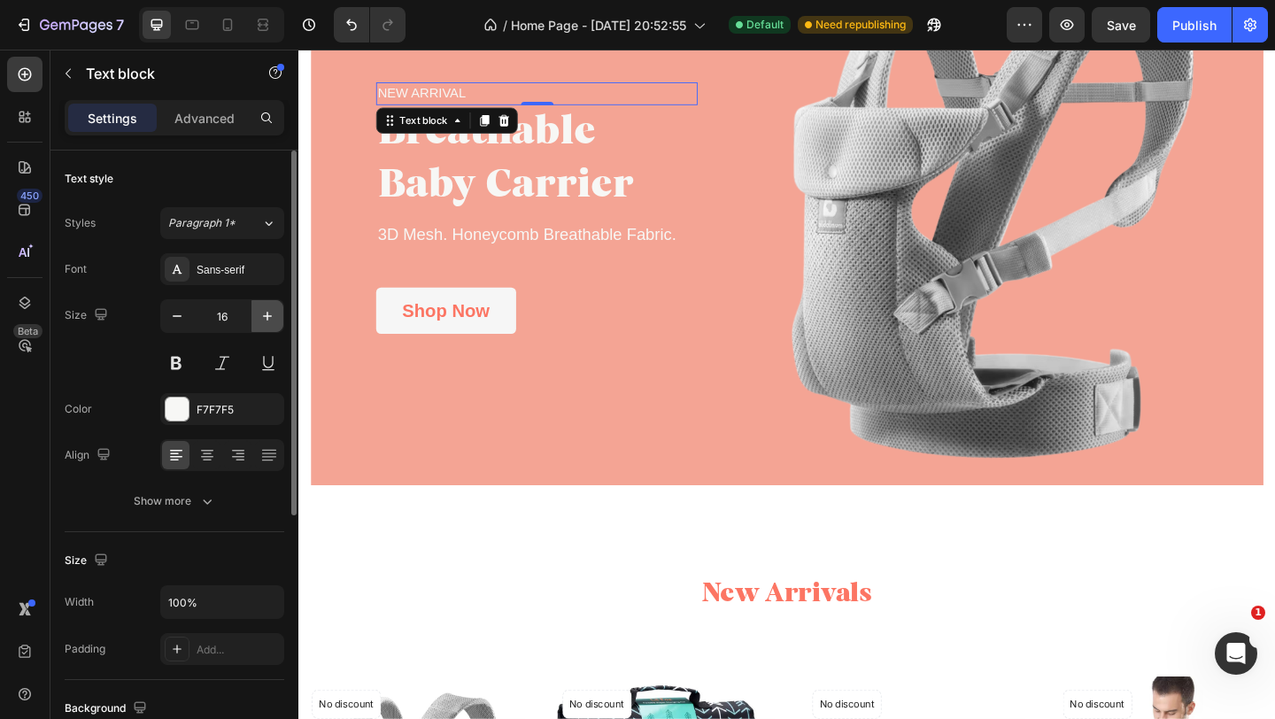
click at [270, 314] on icon "button" at bounding box center [268, 316] width 18 height 18
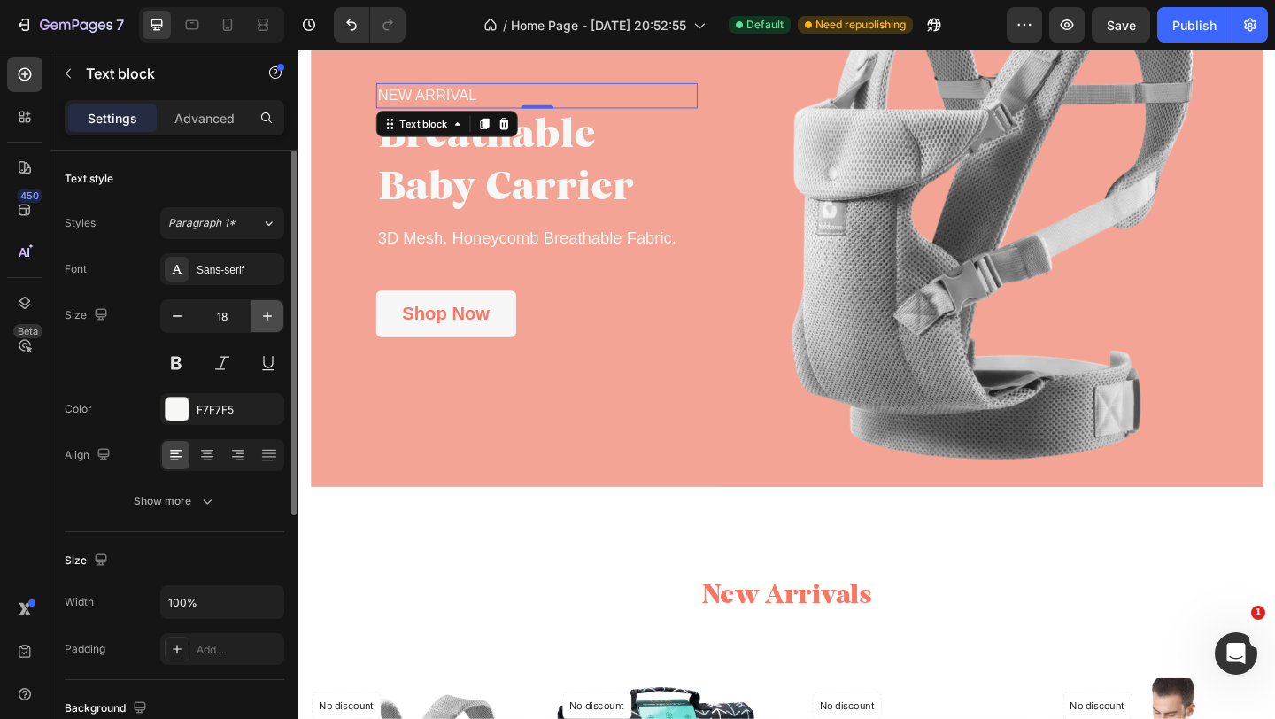
click at [270, 315] on icon "button" at bounding box center [268, 316] width 18 height 18
type input "19"
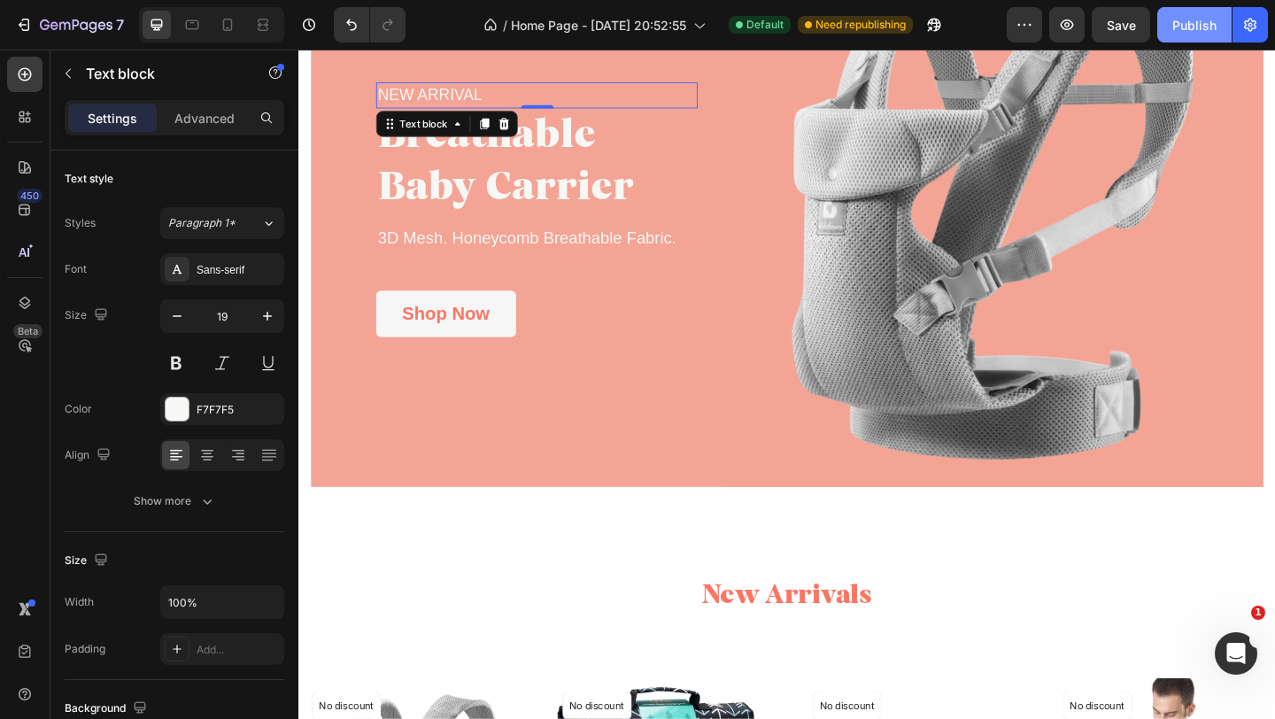
click at [1192, 35] on button "Publish" at bounding box center [1194, 24] width 74 height 35
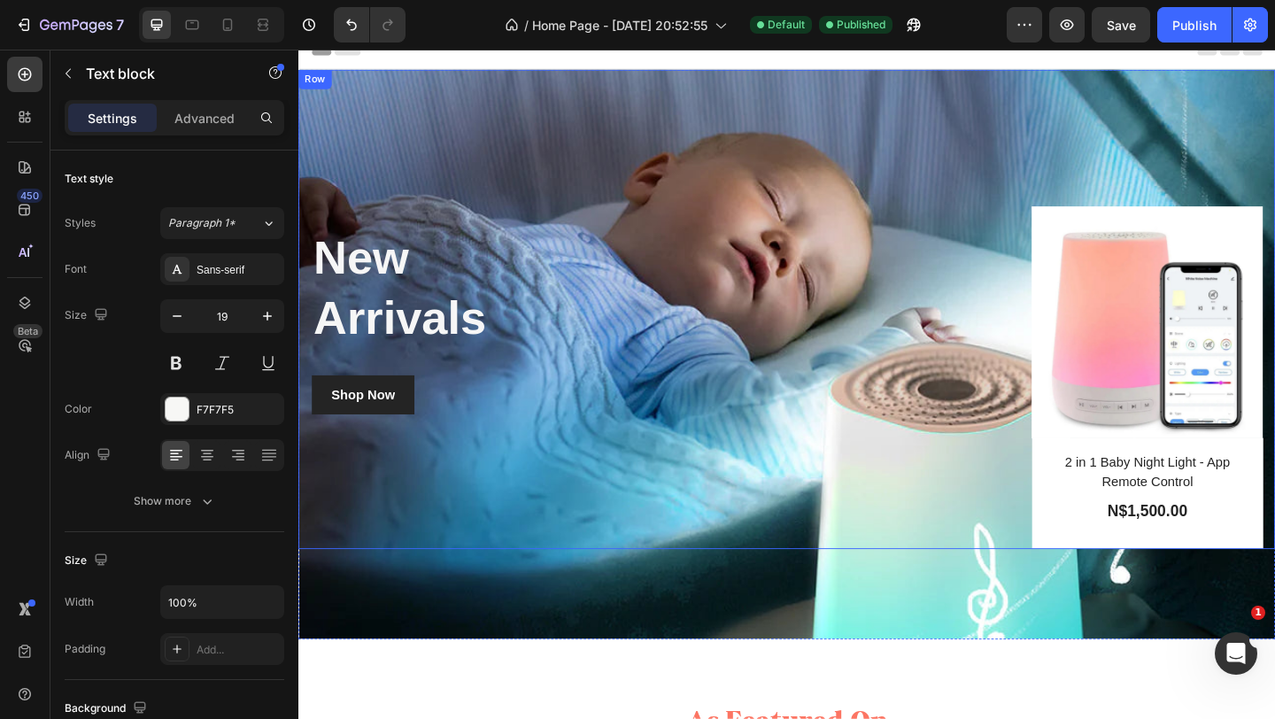
scroll to position [17, 0]
